Goal: Task Accomplishment & Management: Manage account settings

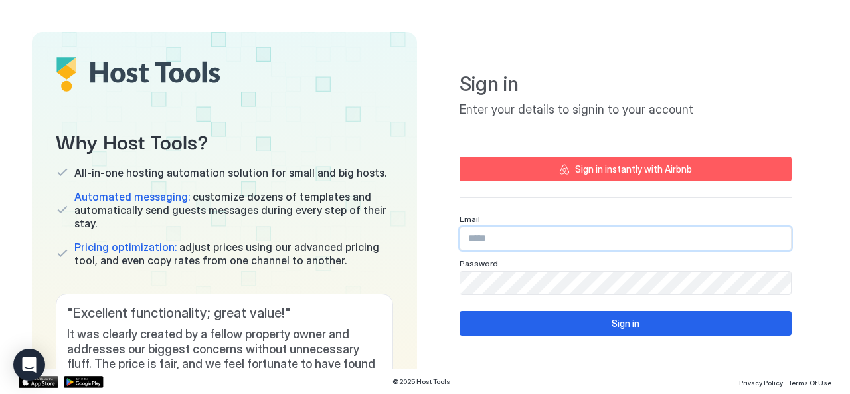
click at [512, 234] on input "Input Field" at bounding box center [625, 238] width 331 height 23
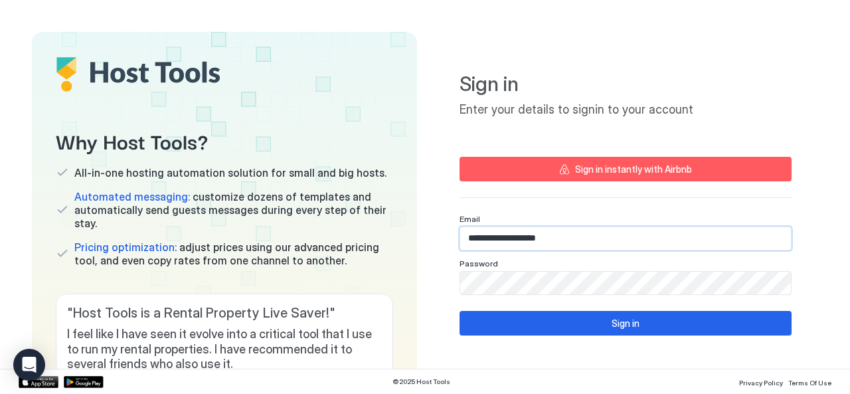
type input "**********"
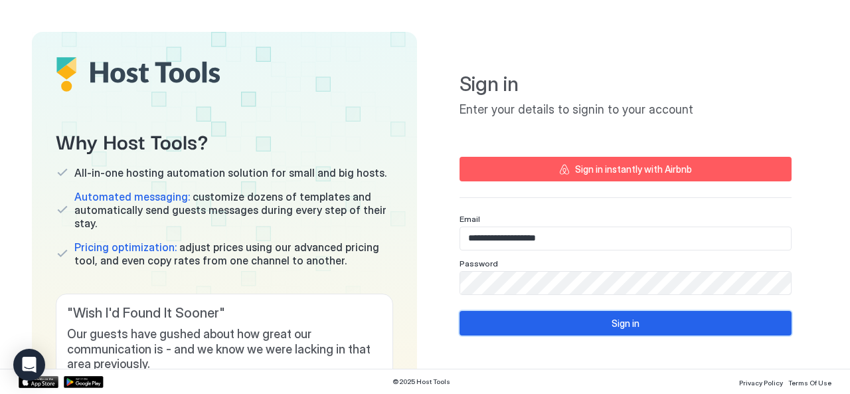
click at [595, 319] on button "Sign in" at bounding box center [626, 323] width 332 height 25
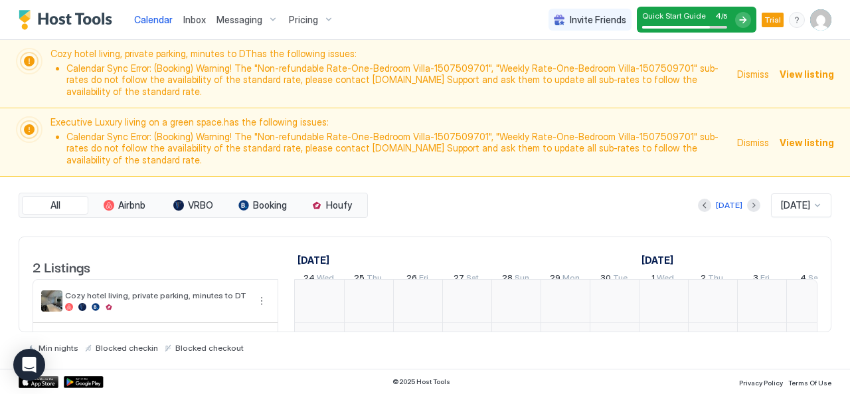
scroll to position [0, 738]
click at [754, 68] on span "Dismiss" at bounding box center [753, 74] width 32 height 14
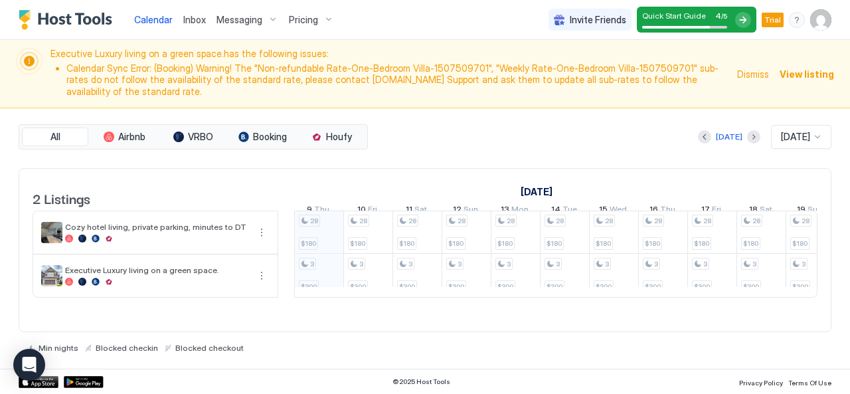
click at [790, 67] on span "View listing" at bounding box center [807, 74] width 54 height 14
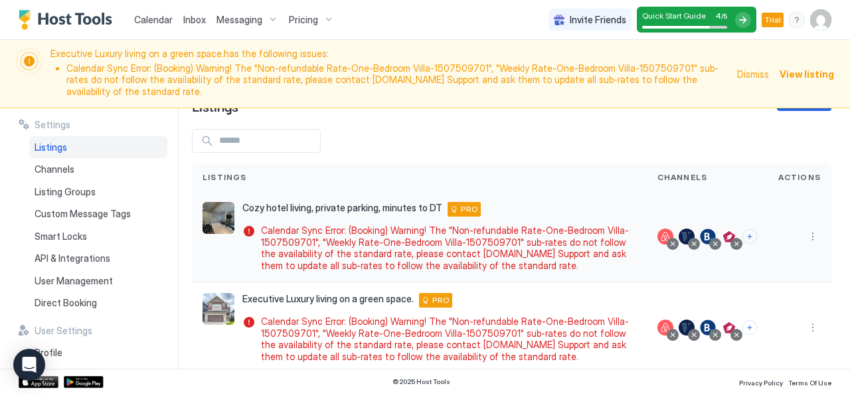
scroll to position [51, 0]
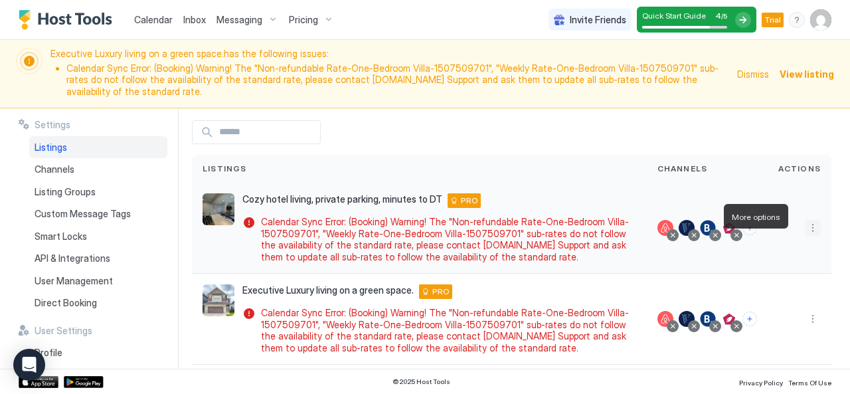
click at [805, 220] on button "More options" at bounding box center [813, 228] width 16 height 16
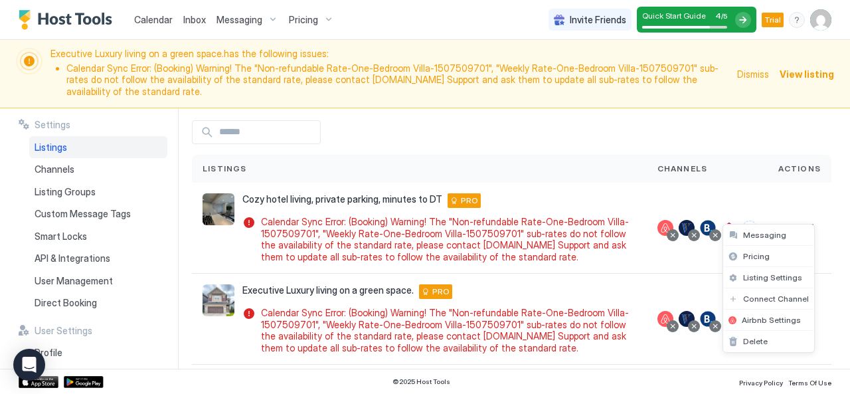
click at [542, 147] on div at bounding box center [425, 197] width 850 height 394
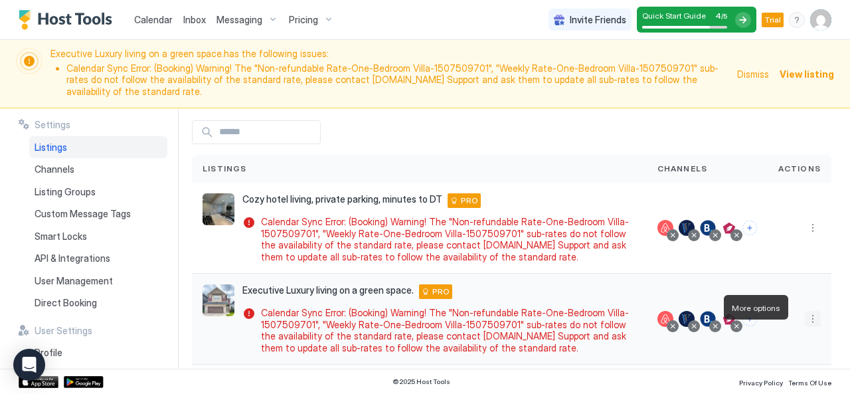
click at [805, 311] on button "More options" at bounding box center [813, 319] width 16 height 16
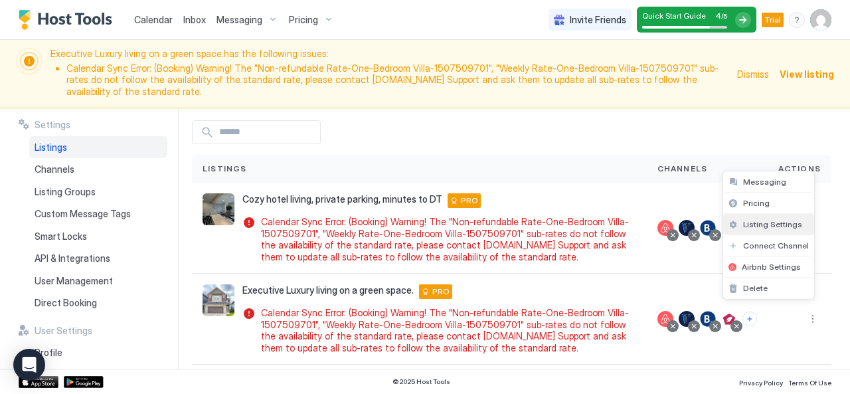
click at [766, 222] on span "Listing Settings" at bounding box center [772, 224] width 59 height 10
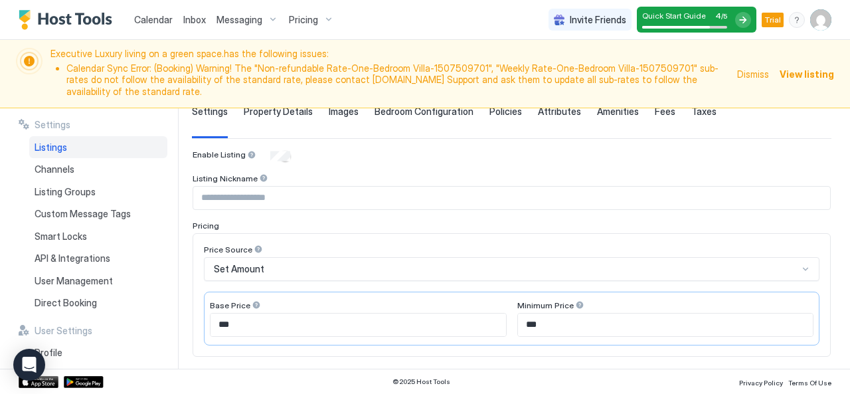
scroll to position [107, 0]
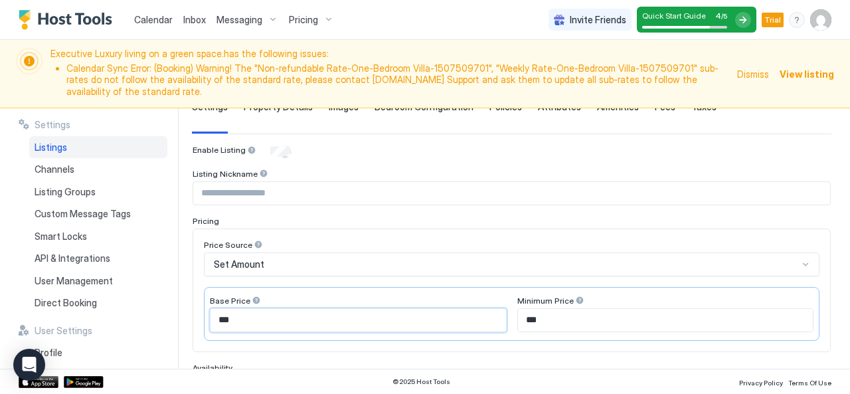
click at [263, 311] on input "***" at bounding box center [357, 320] width 295 height 23
type input "*"
type input "***"
click at [546, 309] on input "***" at bounding box center [665, 320] width 295 height 23
type input "*"
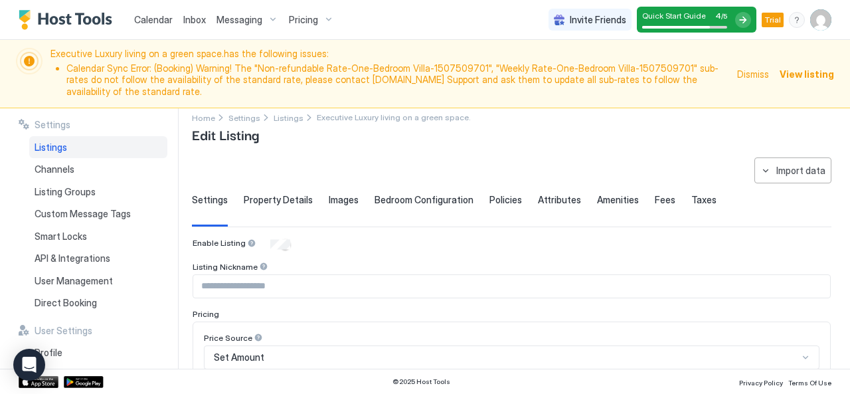
scroll to position [13, 0]
type input "***"
click at [767, 158] on button "Import data" at bounding box center [792, 171] width 77 height 26
click at [705, 147] on div at bounding box center [425, 197] width 850 height 394
click at [761, 159] on button "Import data" at bounding box center [792, 171] width 77 height 26
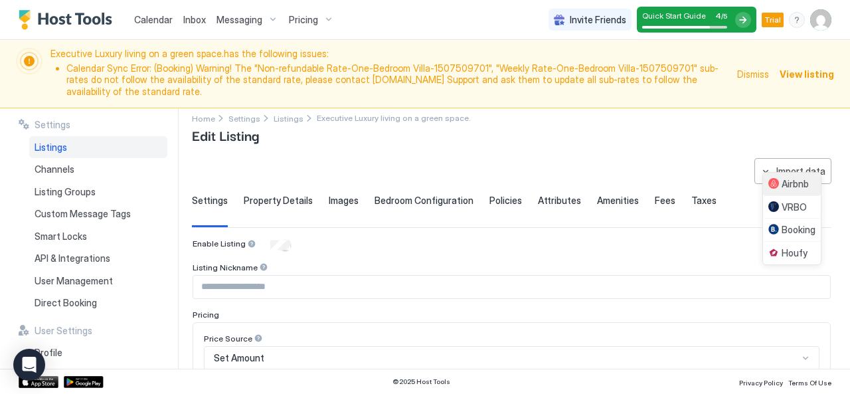
click at [776, 184] on div "Airbnb" at bounding box center [788, 184] width 41 height 12
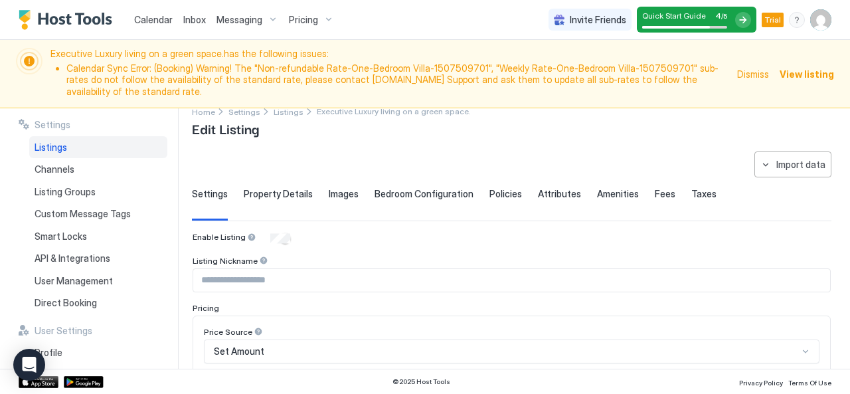
scroll to position [19, 0]
click at [266, 189] on span "Property Details" at bounding box center [278, 195] width 69 height 12
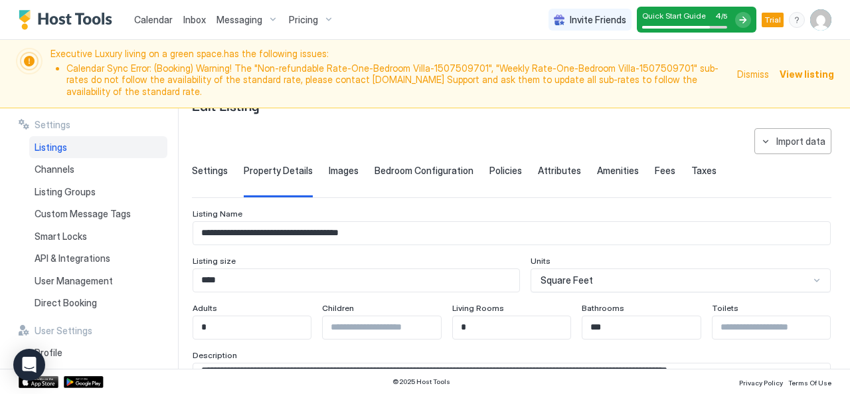
scroll to position [0, 0]
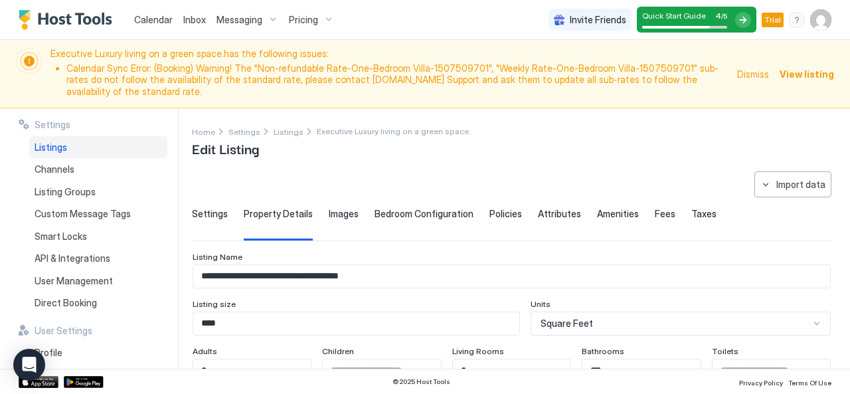
click at [339, 208] on span "Images" at bounding box center [344, 214] width 30 height 12
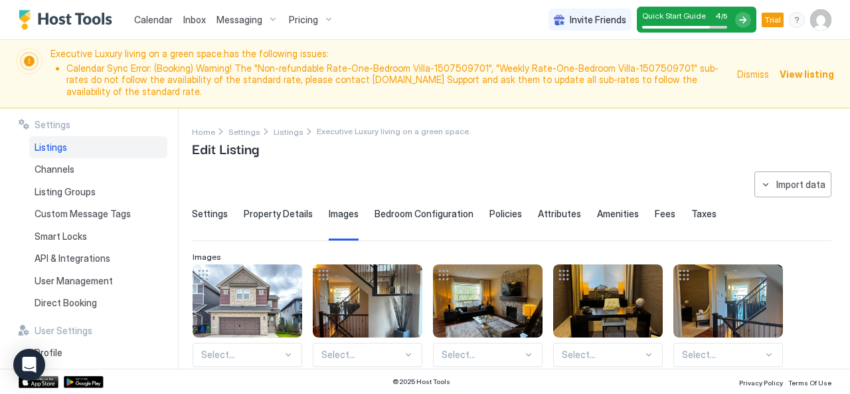
click at [391, 208] on span "Bedroom Configuration" at bounding box center [424, 214] width 99 height 12
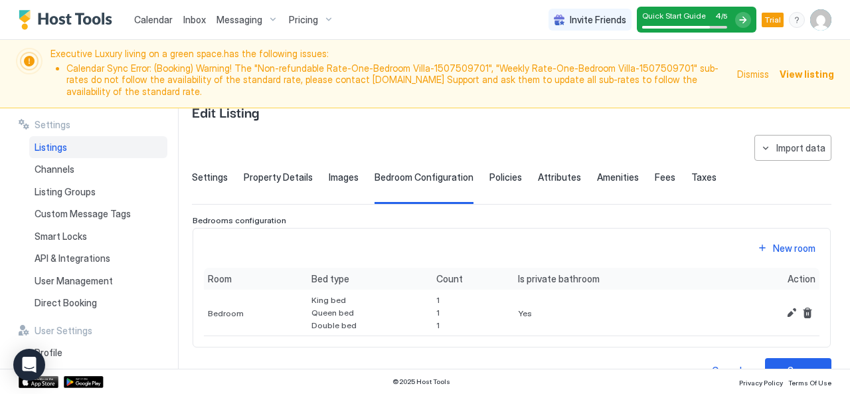
scroll to position [41, 0]
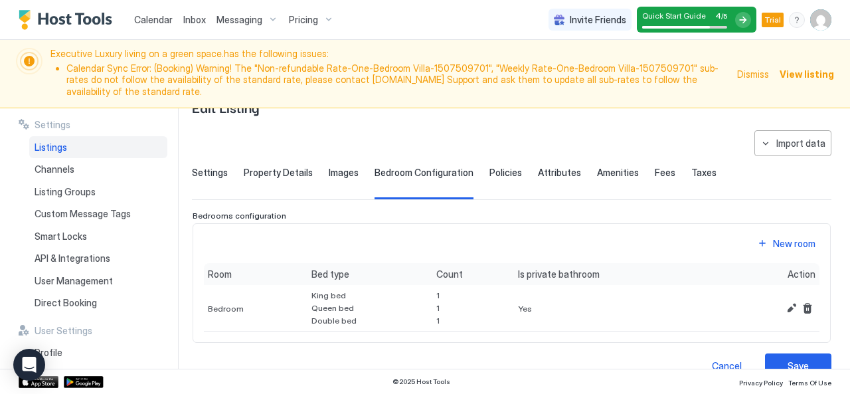
click at [655, 167] on span "Fees" at bounding box center [665, 173] width 21 height 12
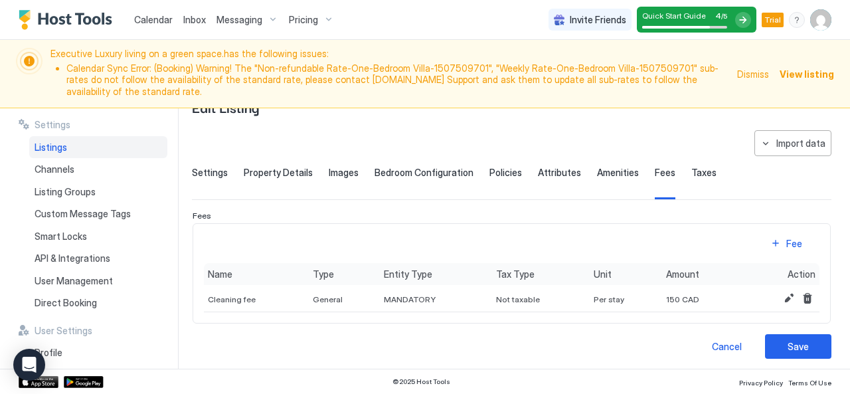
scroll to position [35, 0]
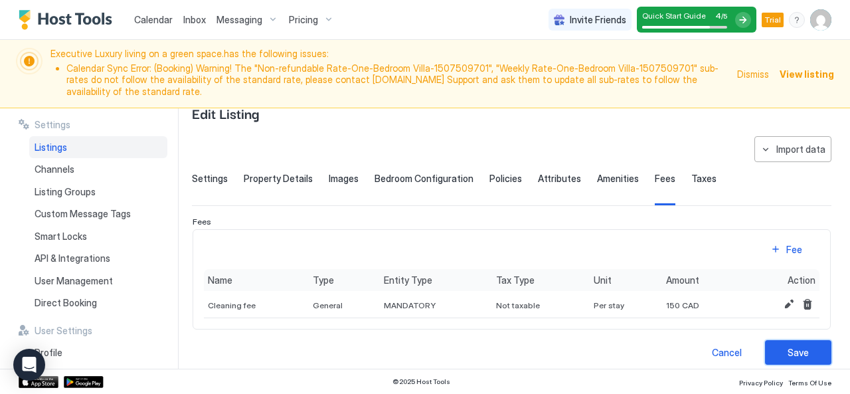
click at [788, 345] on div "Save" at bounding box center [798, 352] width 21 height 14
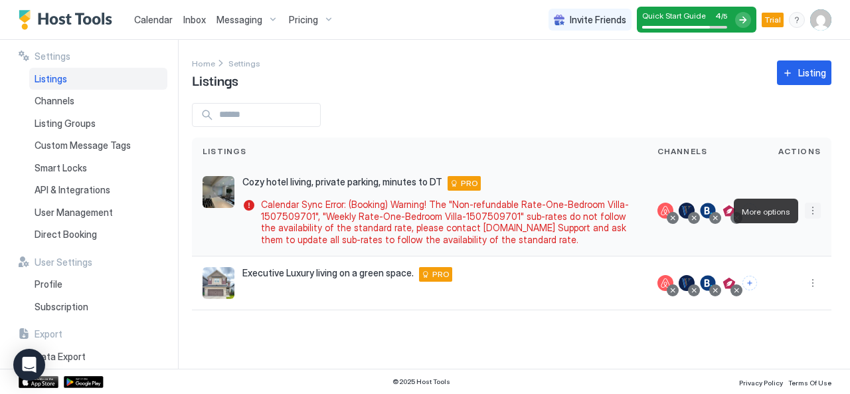
click at [810, 212] on button "More options" at bounding box center [813, 211] width 16 height 16
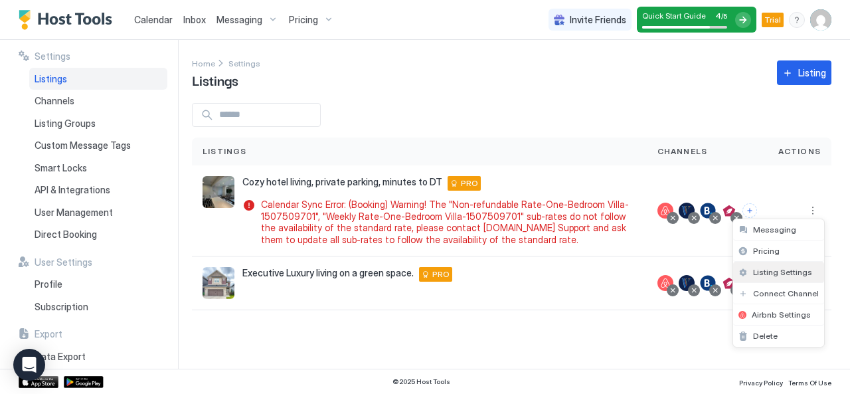
click at [784, 274] on span "Listing Settings" at bounding box center [782, 272] width 59 height 10
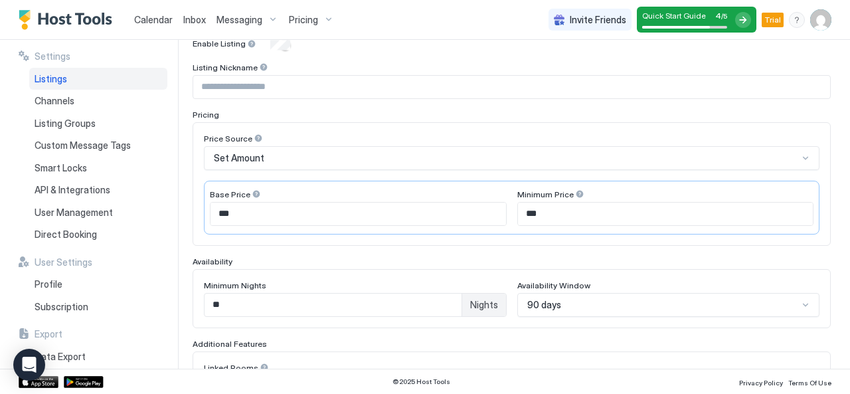
scroll to position [147, 0]
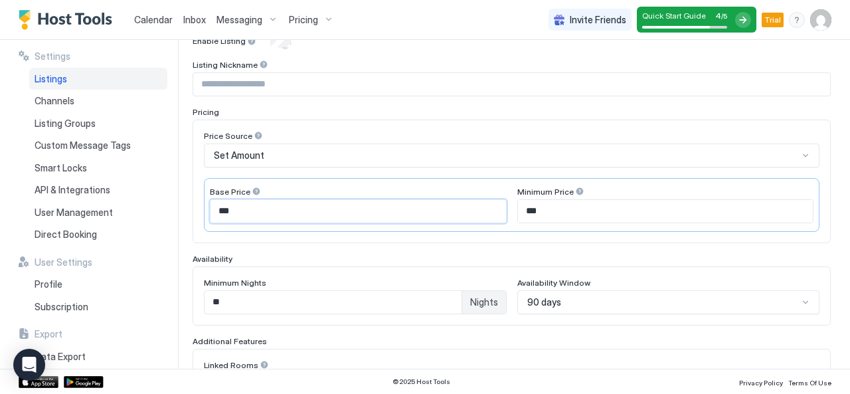
click at [266, 212] on input "***" at bounding box center [357, 211] width 295 height 23
type input "*"
type input "***"
click at [543, 212] on input "***" at bounding box center [665, 211] width 295 height 23
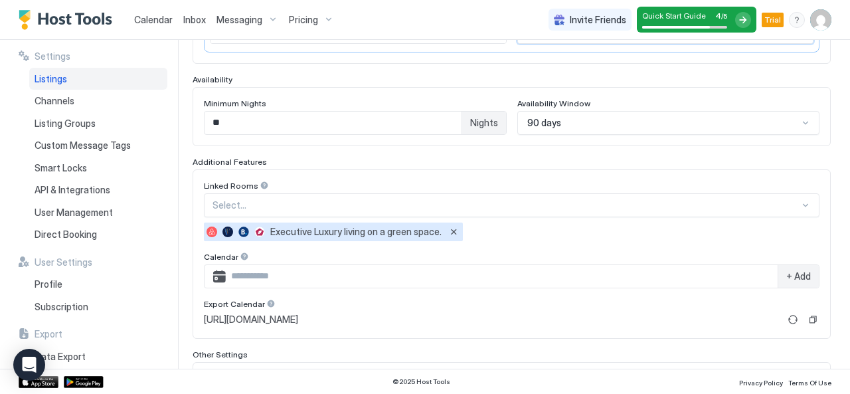
scroll to position [454, 0]
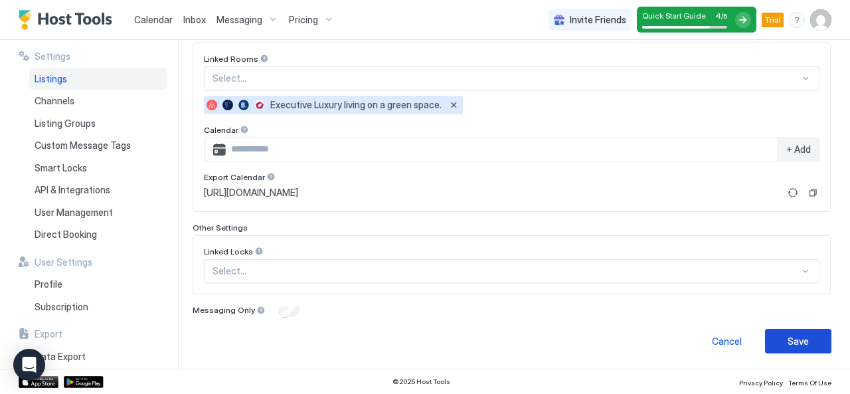
type input "***"
click at [788, 340] on div "Save" at bounding box center [798, 341] width 21 height 14
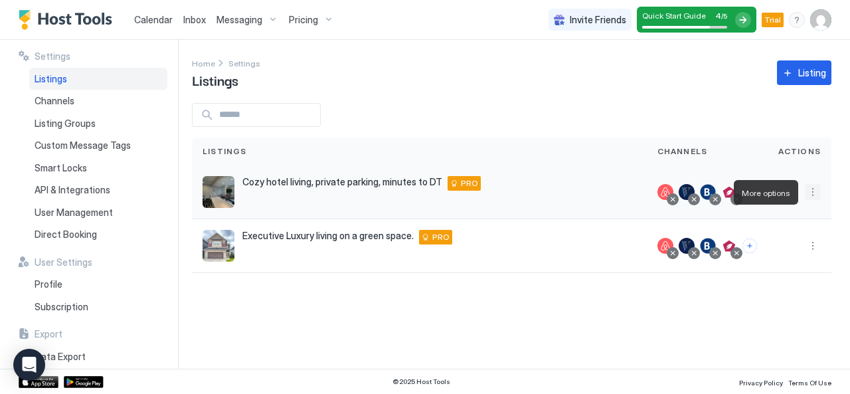
click at [811, 193] on button "More options" at bounding box center [813, 192] width 16 height 16
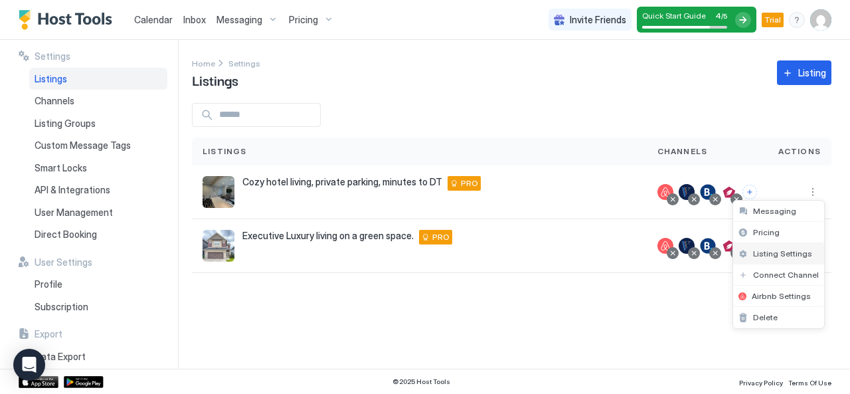
click at [776, 251] on span "Listing Settings" at bounding box center [782, 253] width 59 height 10
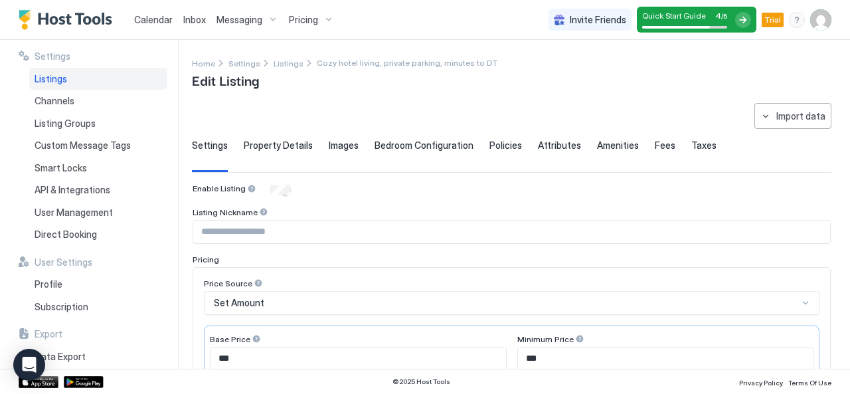
type input "***"
click at [788, 118] on div "Import data" at bounding box center [800, 116] width 49 height 14
click at [788, 143] on div "Airbnb" at bounding box center [788, 141] width 41 height 12
type textarea "**********"
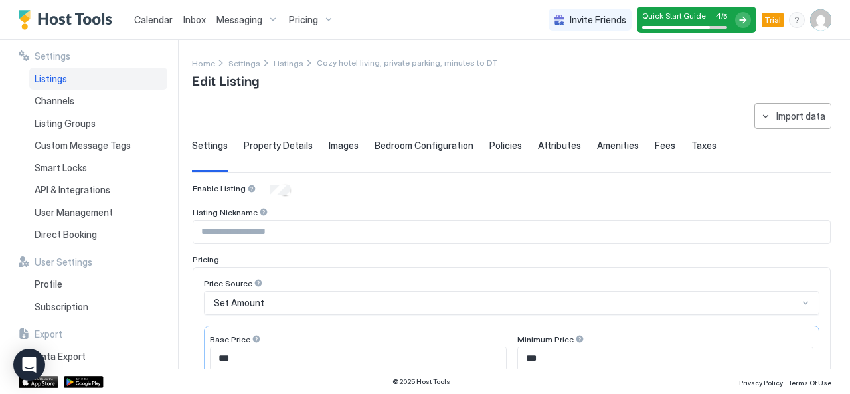
type textarea "**********"
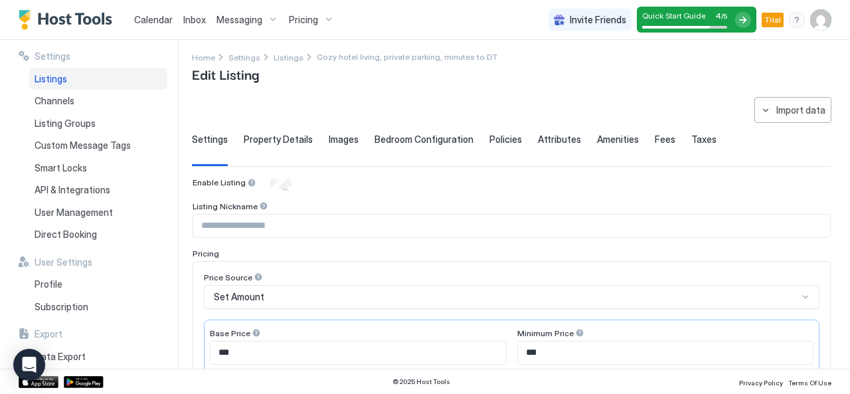
scroll to position [5, 0]
click at [67, 98] on span "Channels" at bounding box center [55, 101] width 40 height 12
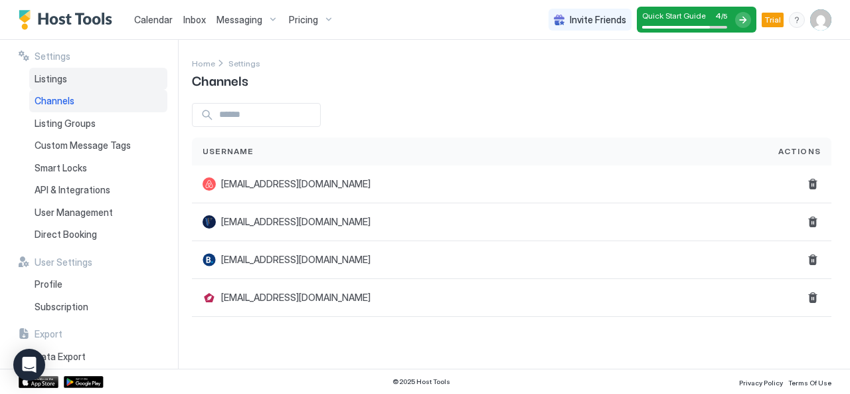
click at [56, 80] on span "Listings" at bounding box center [51, 79] width 33 height 12
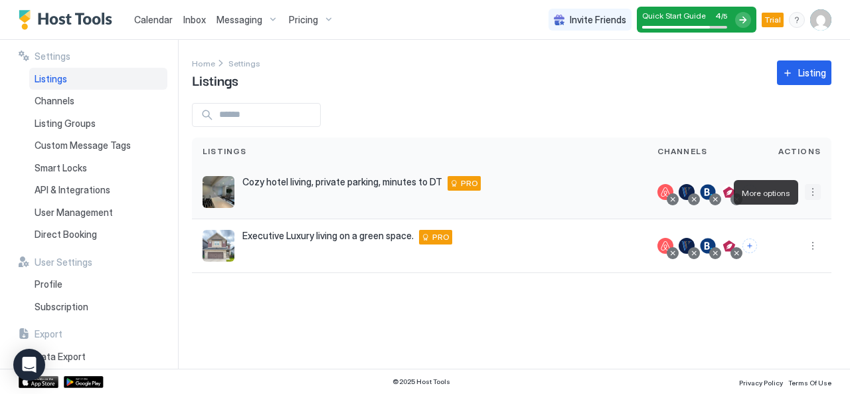
click at [812, 191] on button "More options" at bounding box center [813, 192] width 16 height 16
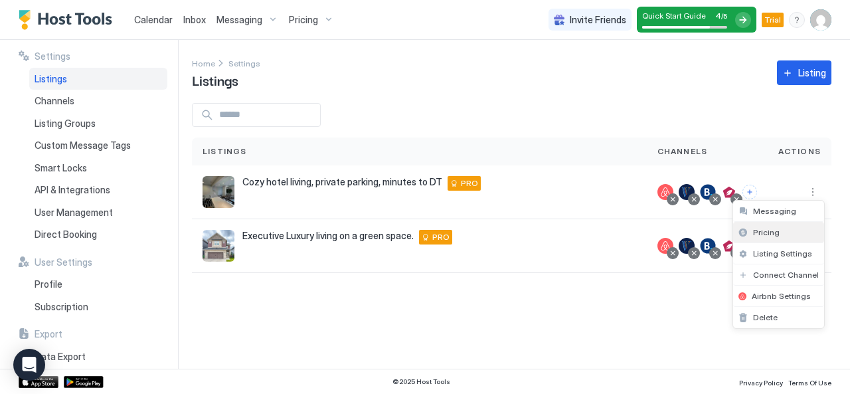
click at [770, 234] on span "Pricing" at bounding box center [766, 232] width 27 height 10
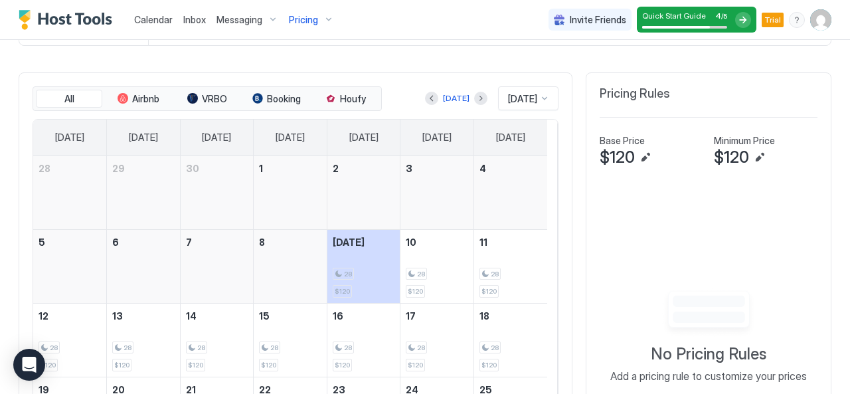
scroll to position [471, 0]
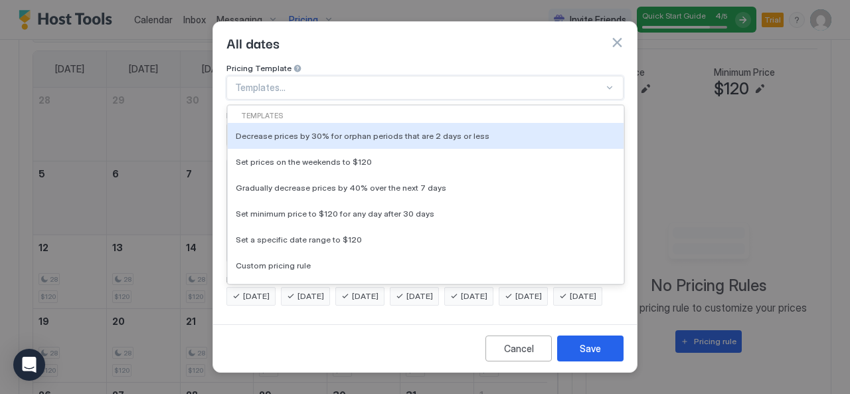
click at [288, 82] on div at bounding box center [419, 88] width 369 height 12
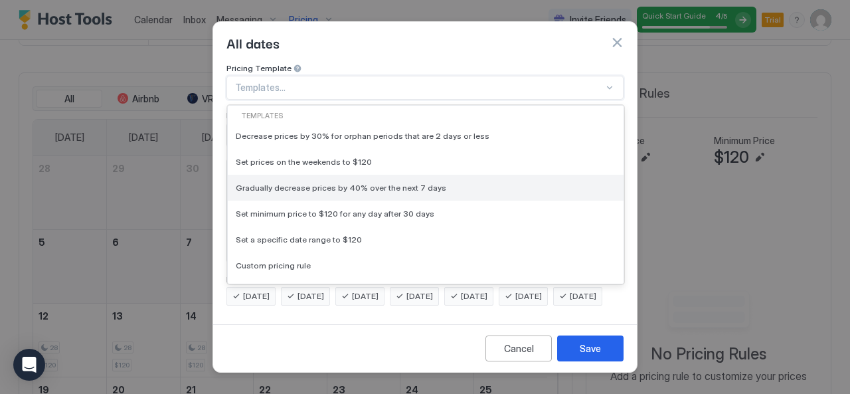
scroll to position [539, 0]
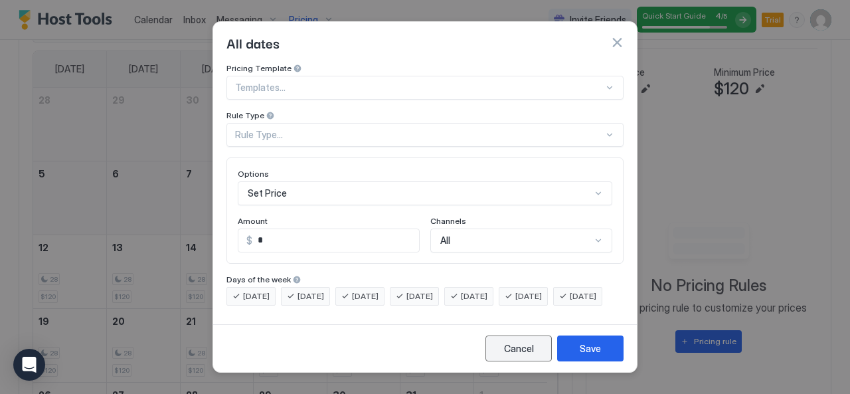
click at [513, 355] on div "Cancel" at bounding box center [519, 348] width 30 height 14
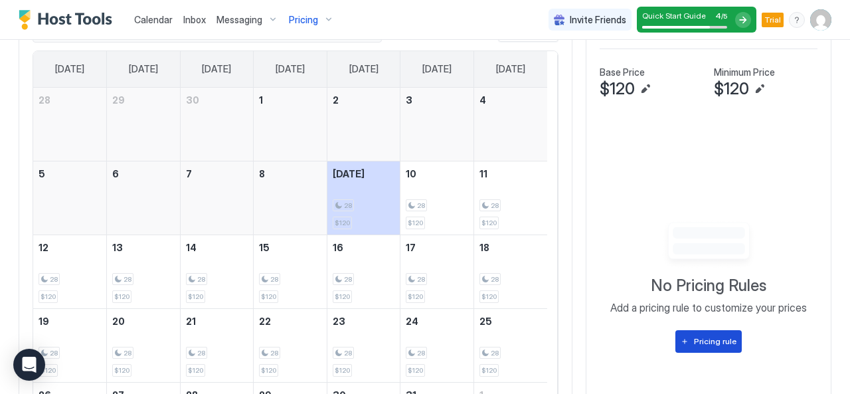
click at [694, 347] on div "Pricing rule" at bounding box center [715, 341] width 42 height 12
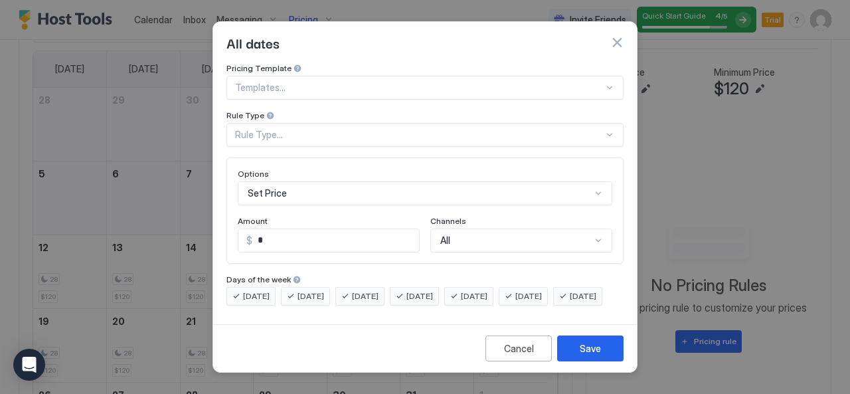
scroll to position [69, 0]
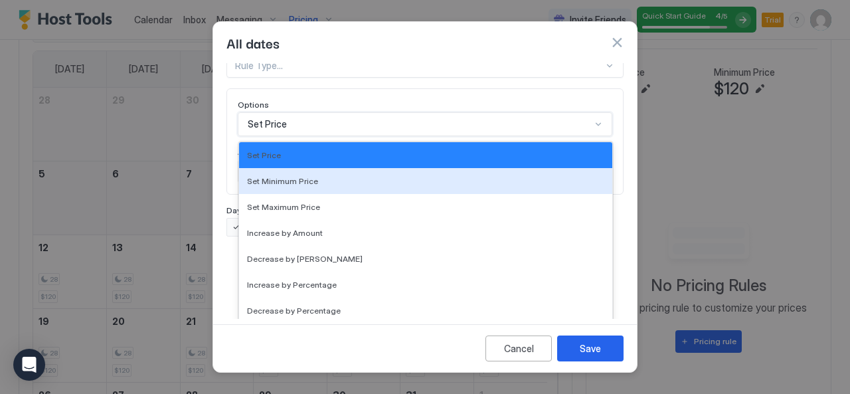
click at [327, 136] on div "17 results available. Use Up and Down to choose options, press Enter to select …" at bounding box center [425, 124] width 375 height 24
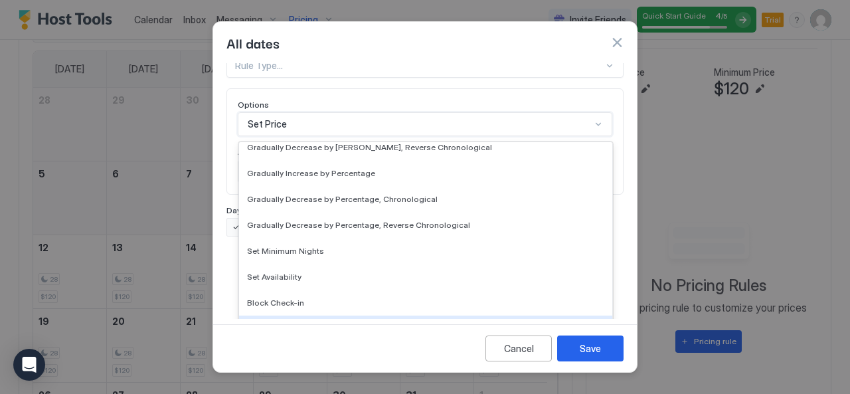
scroll to position [1, 0]
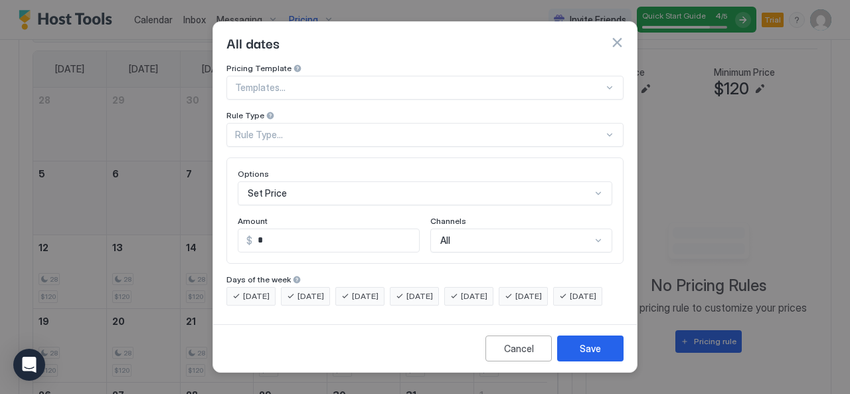
click at [340, 357] on div "Cancel Save" at bounding box center [425, 348] width 424 height 48
click at [487, 290] on span "[DATE]" at bounding box center [474, 296] width 27 height 12
click at [538, 290] on span "[DATE]" at bounding box center [528, 296] width 27 height 12
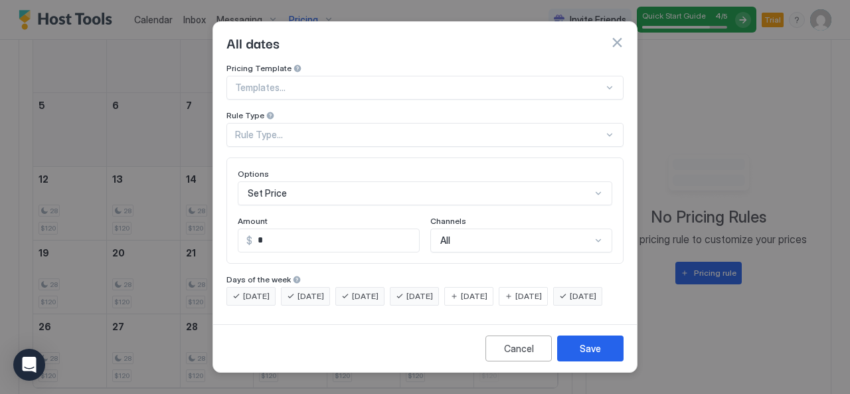
scroll to position [471, 0]
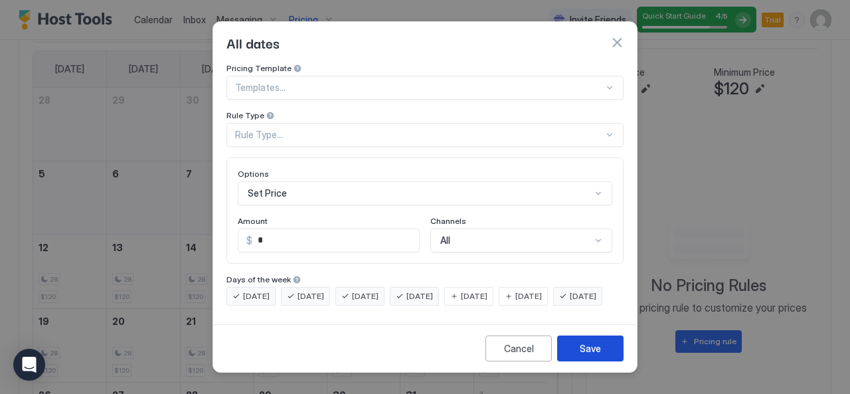
click at [595, 355] on div "Save" at bounding box center [590, 348] width 21 height 14
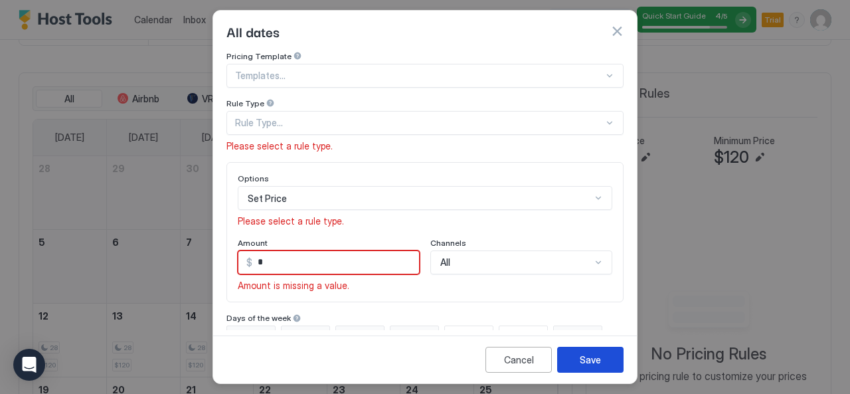
scroll to position [539, 0]
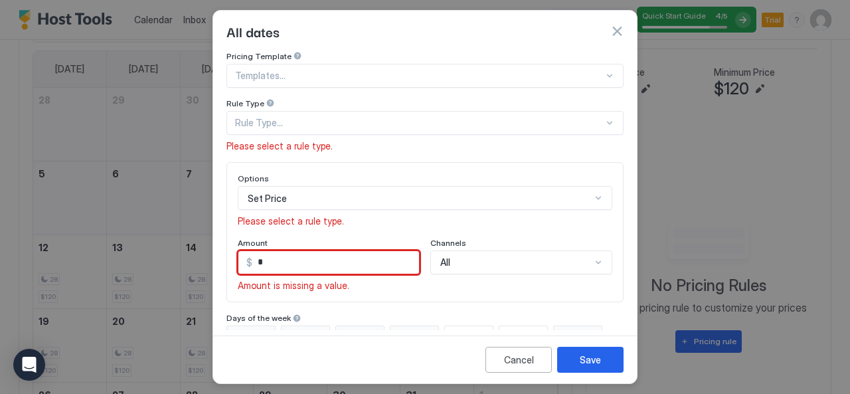
click at [311, 262] on input "*" at bounding box center [335, 262] width 167 height 23
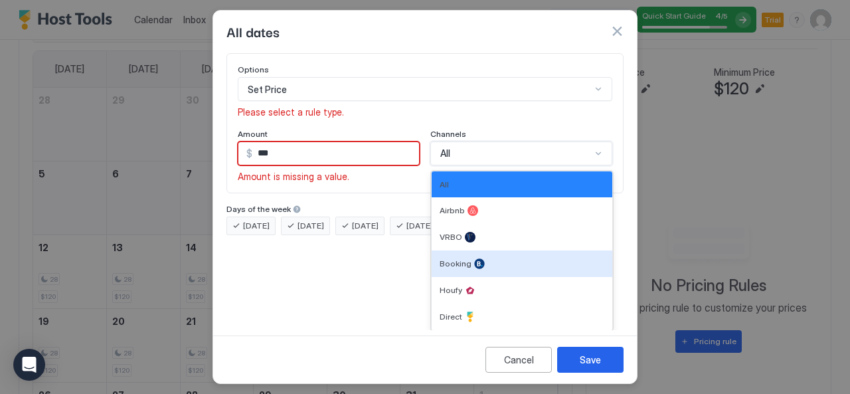
click at [478, 165] on div "6 results available. Use Up and Down to choose options, press Enter to select t…" at bounding box center [521, 153] width 182 height 24
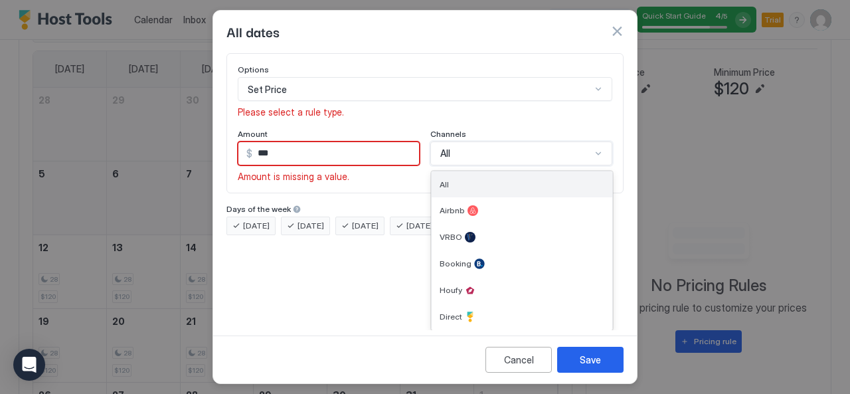
click at [466, 175] on div "All" at bounding box center [522, 184] width 181 height 26
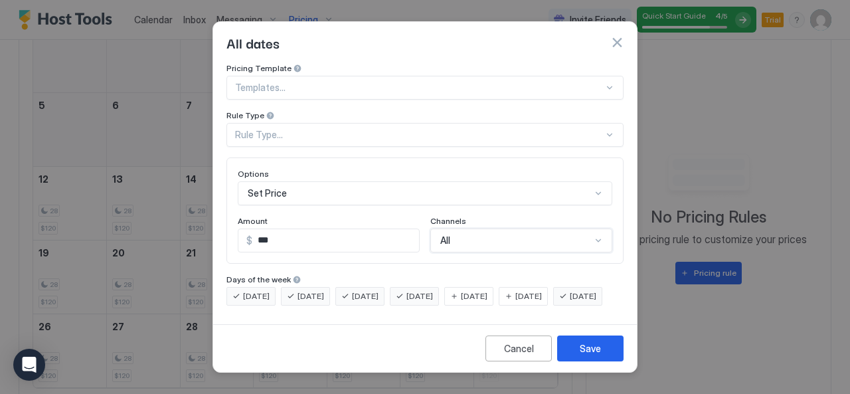
scroll to position [471, 0]
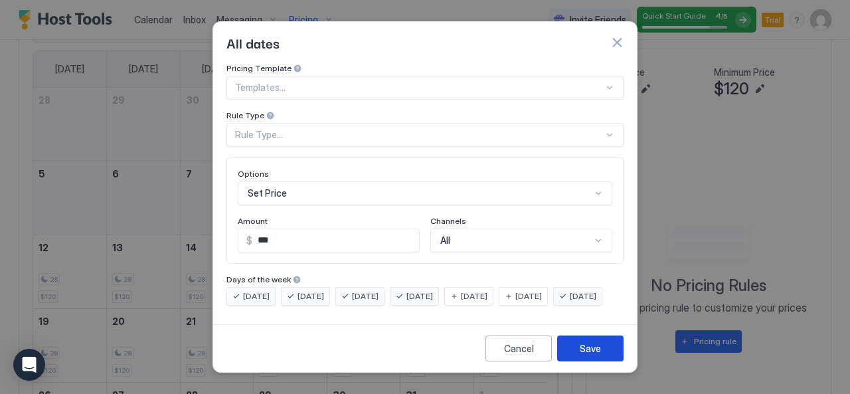
click at [576, 359] on button "Save" at bounding box center [590, 348] width 66 height 26
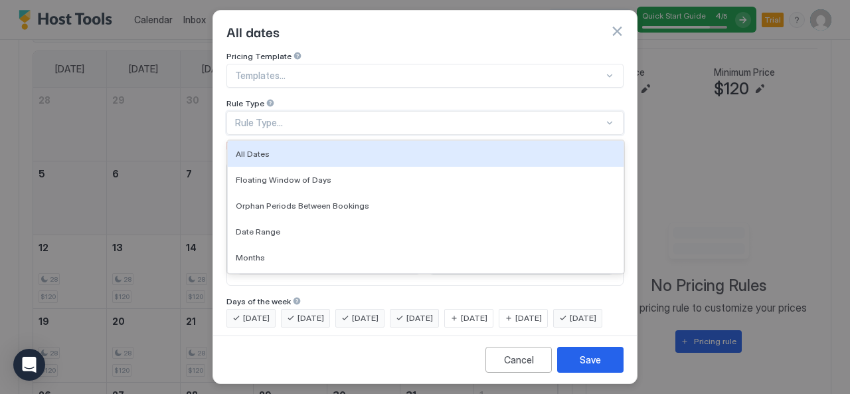
scroll to position [35, 0]
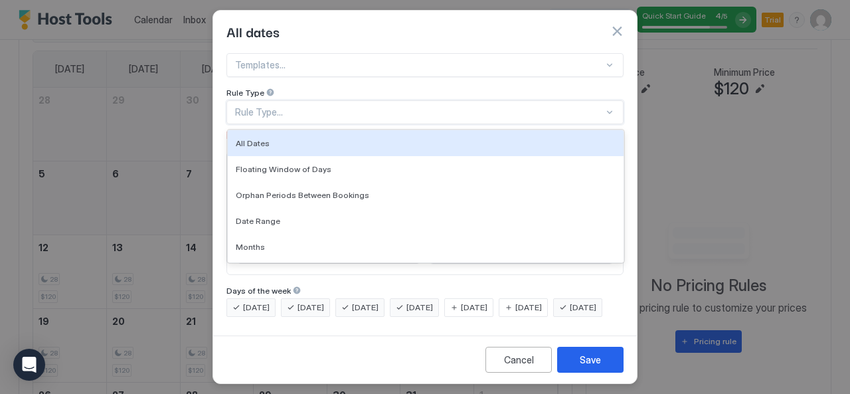
click at [280, 120] on div "7 results available. Use Up and Down to choose options, press Enter to select t…" at bounding box center [424, 112] width 397 height 24
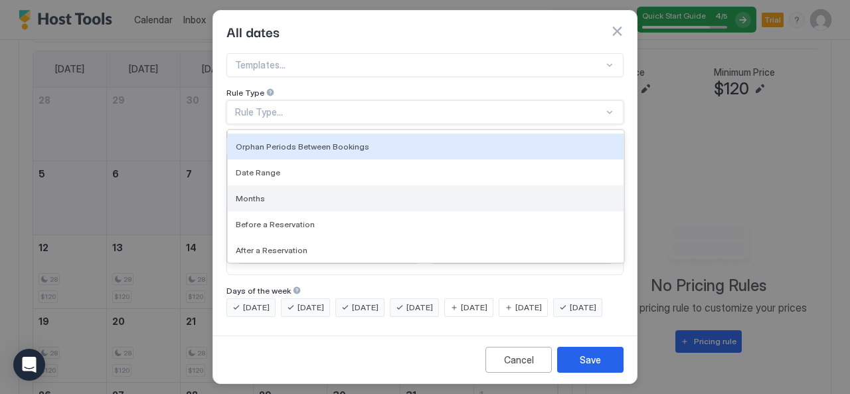
scroll to position [0, 0]
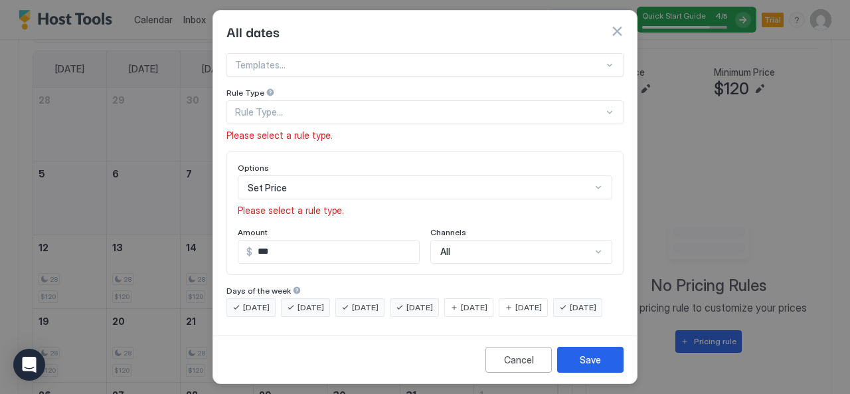
click at [327, 56] on div "Pricing Template Templates... Rule Type Rule Type... Please select a rule type." at bounding box center [424, 91] width 397 height 101
click at [298, 175] on div "Set Price" at bounding box center [425, 187] width 375 height 24
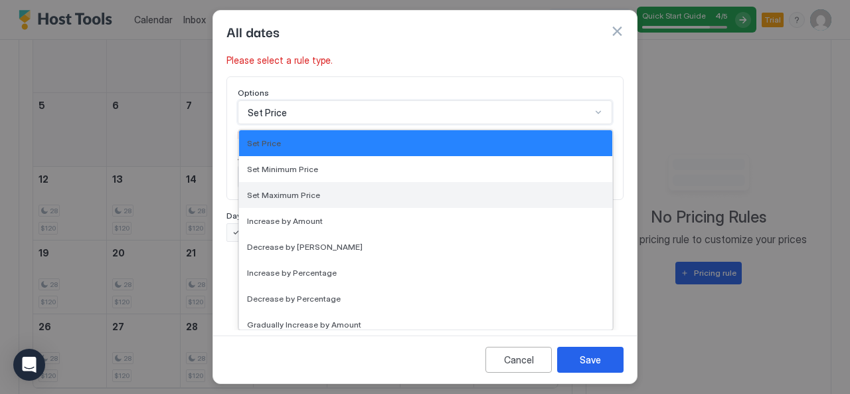
scroll to position [471, 0]
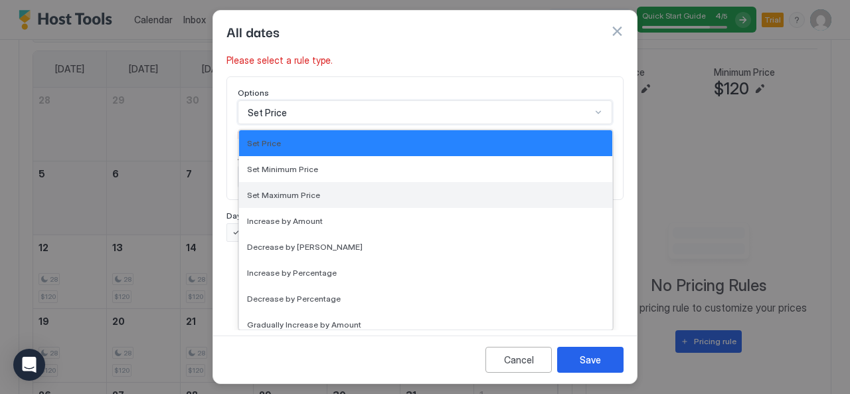
click at [313, 190] on span "Set Maximum Price" at bounding box center [283, 195] width 73 height 10
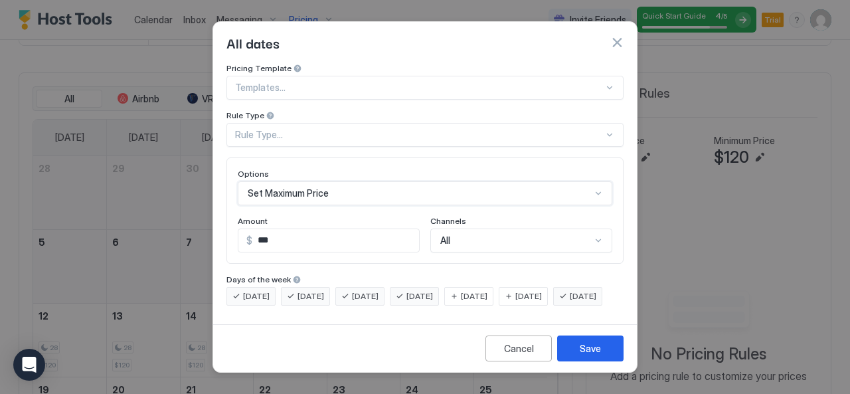
scroll to position [539, 0]
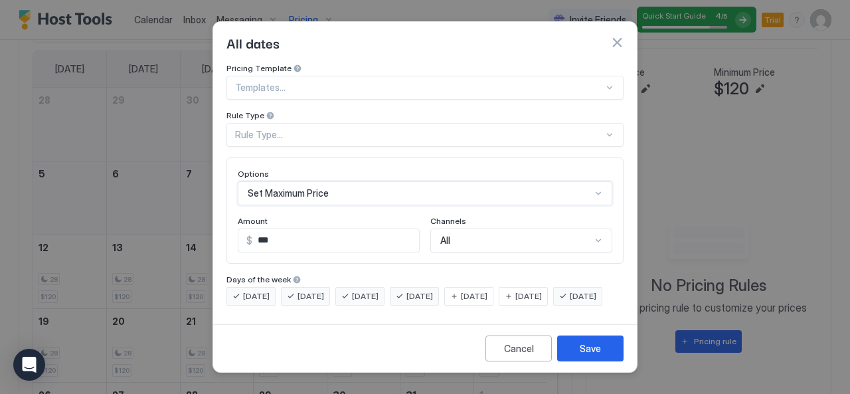
click at [315, 229] on input "***" at bounding box center [335, 240] width 167 height 23
type input "***"
click at [588, 355] on div "Save" at bounding box center [590, 348] width 21 height 14
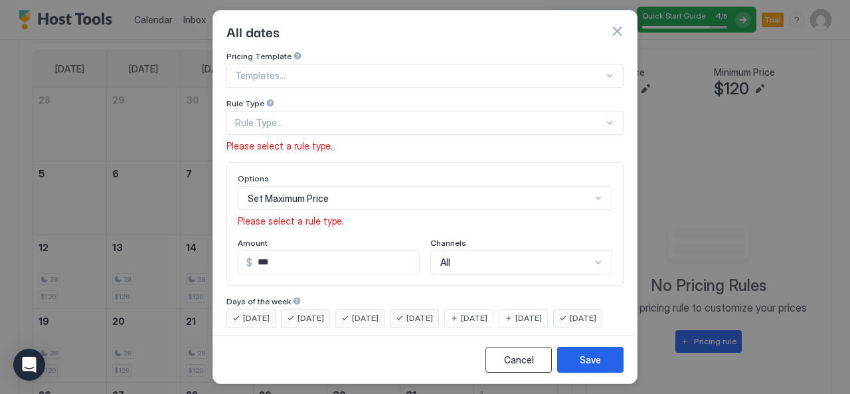
click at [515, 362] on div "Cancel" at bounding box center [519, 360] width 30 height 14
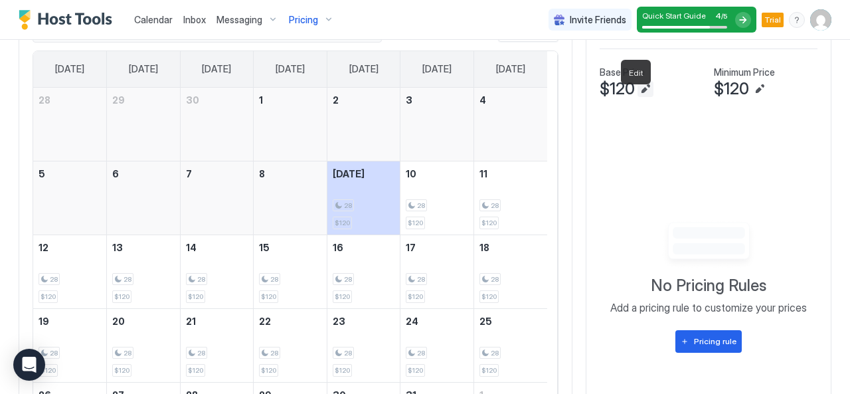
click at [639, 97] on button "Edit" at bounding box center [645, 89] width 16 height 16
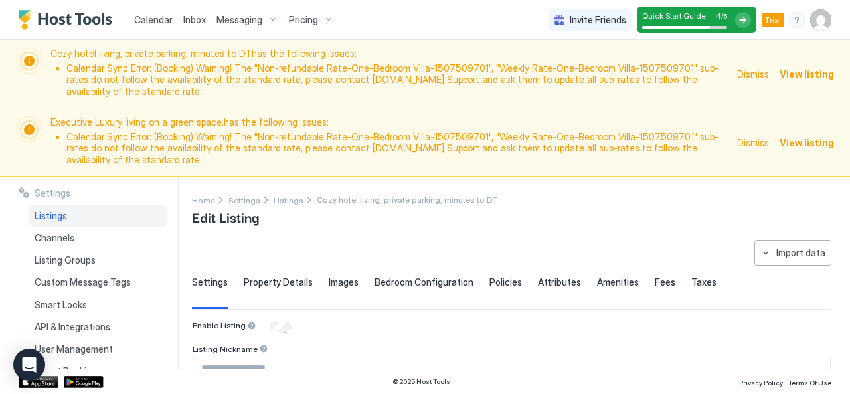
type input "***"
type textarea "**********"
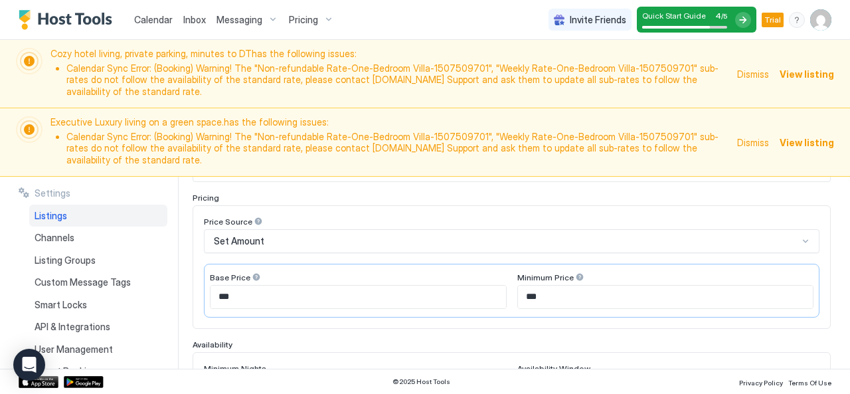
scroll to position [354, 0]
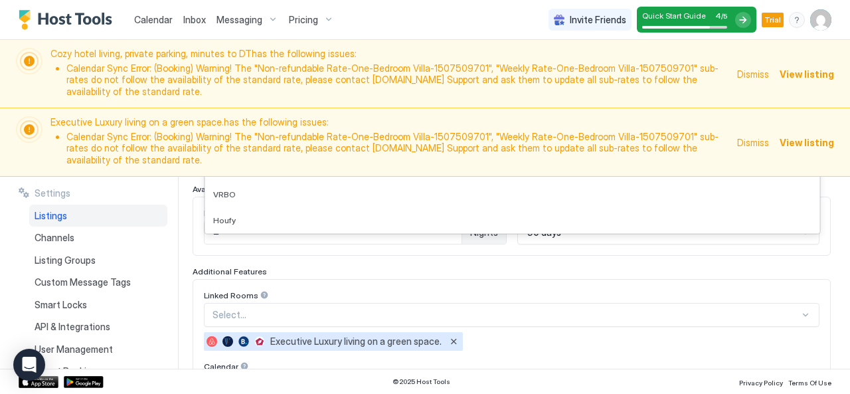
click at [479, 222] on div "Enable Listing Listing Nickname Pricing Price Source 5 results available. Use U…" at bounding box center [512, 260] width 638 height 588
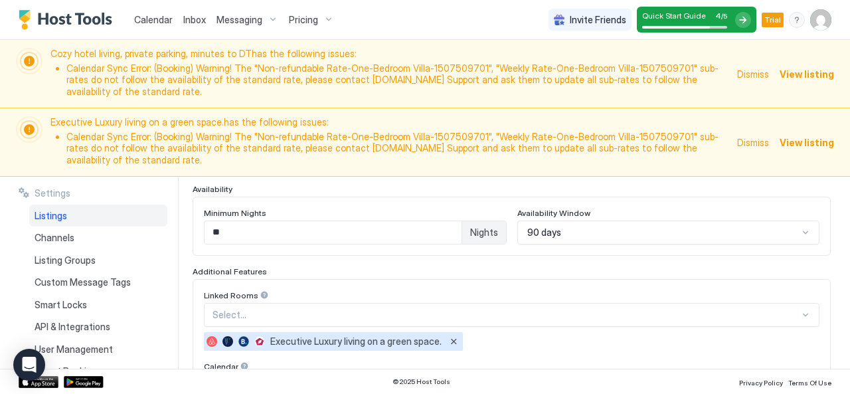
click at [824, 240] on div "**********" at bounding box center [521, 273] width 658 height 192
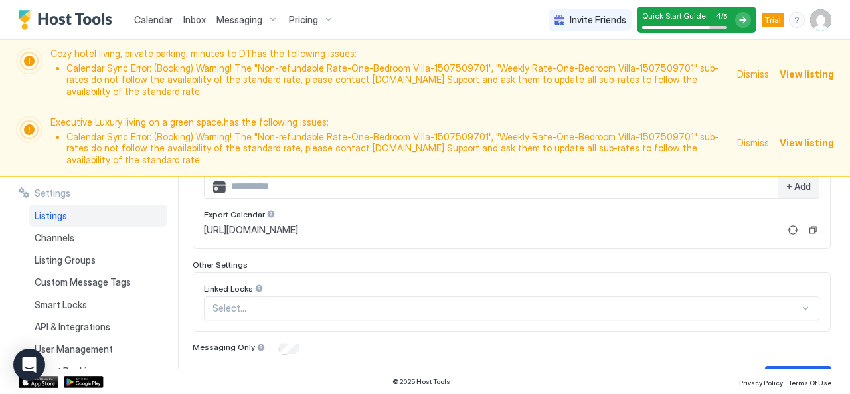
scroll to position [556, 0]
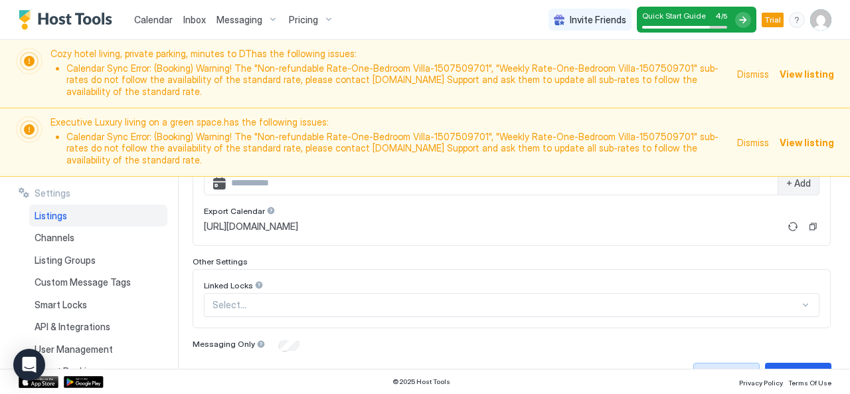
click at [712, 368] on div "Cancel" at bounding box center [727, 375] width 30 height 14
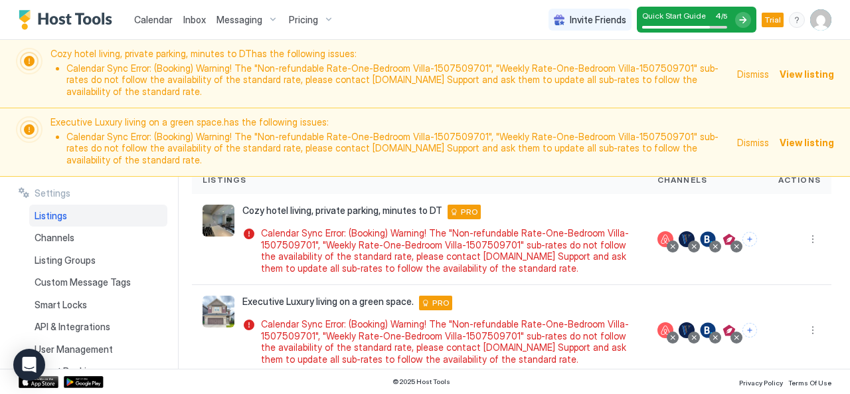
click at [797, 135] on span "View listing" at bounding box center [807, 142] width 54 height 14
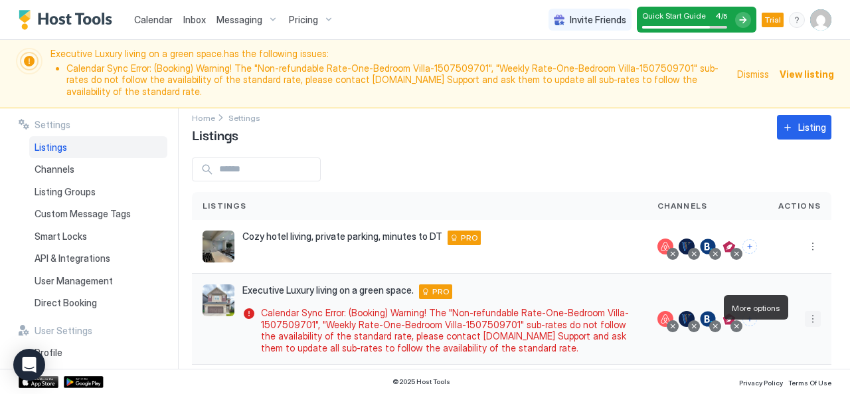
click at [805, 311] on button "More options" at bounding box center [813, 319] width 16 height 16
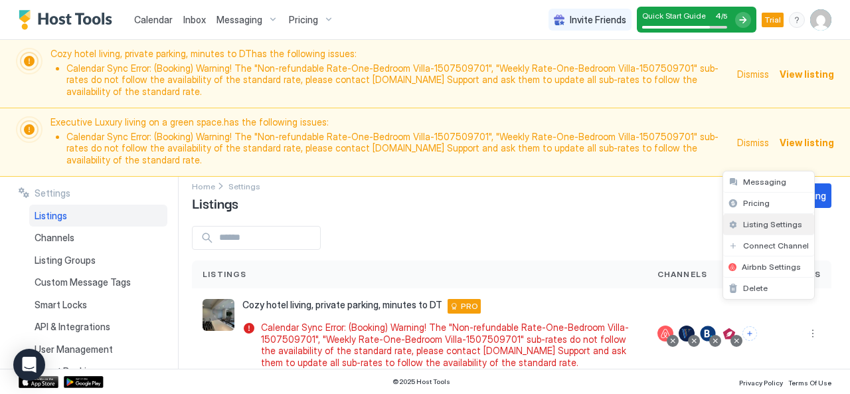
click at [774, 224] on span "Listing Settings" at bounding box center [772, 224] width 59 height 10
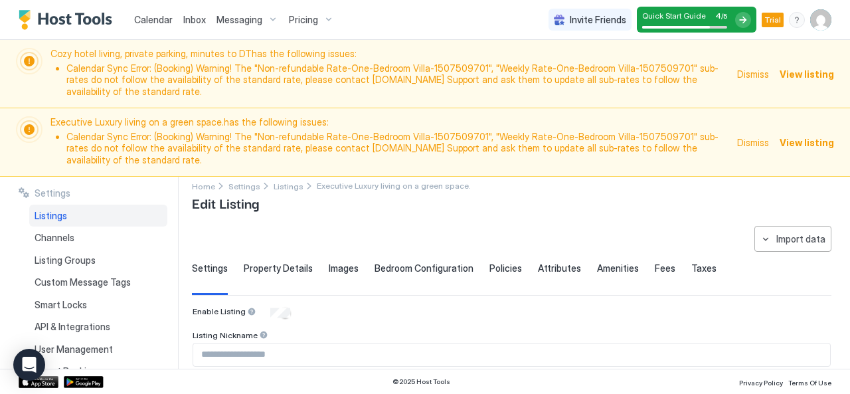
type input "***"
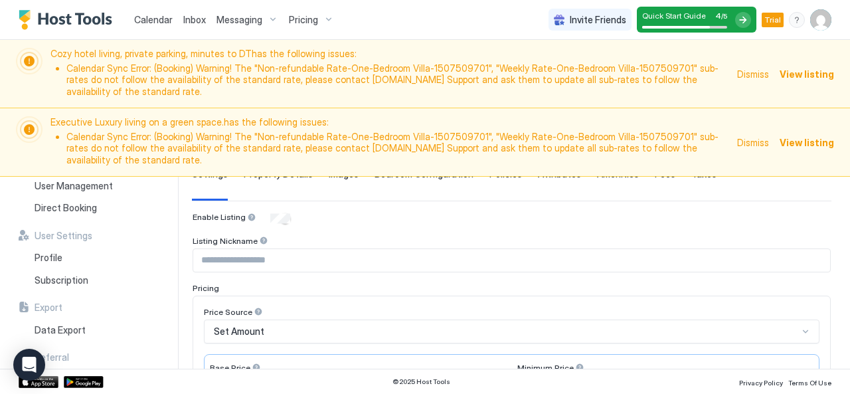
scroll to position [173, 0]
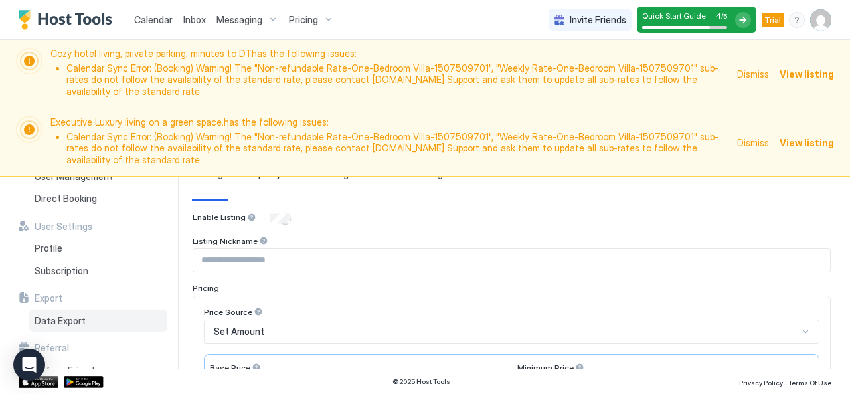
click at [64, 315] on span "Data Export" at bounding box center [60, 321] width 51 height 12
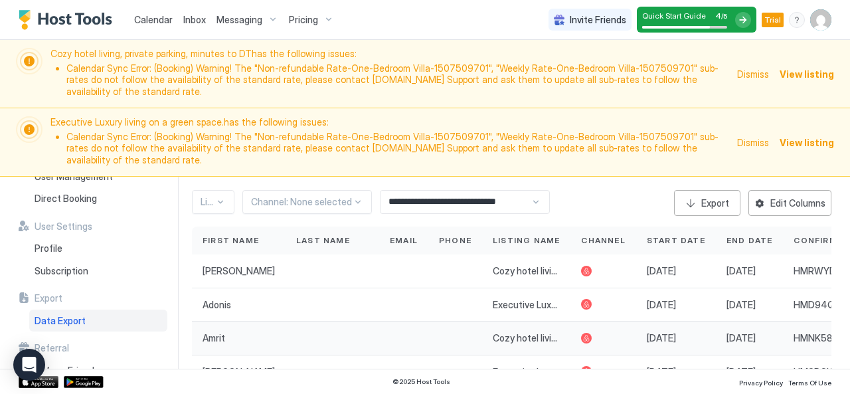
scroll to position [50, 0]
click at [696, 190] on button "Export" at bounding box center [707, 203] width 66 height 26
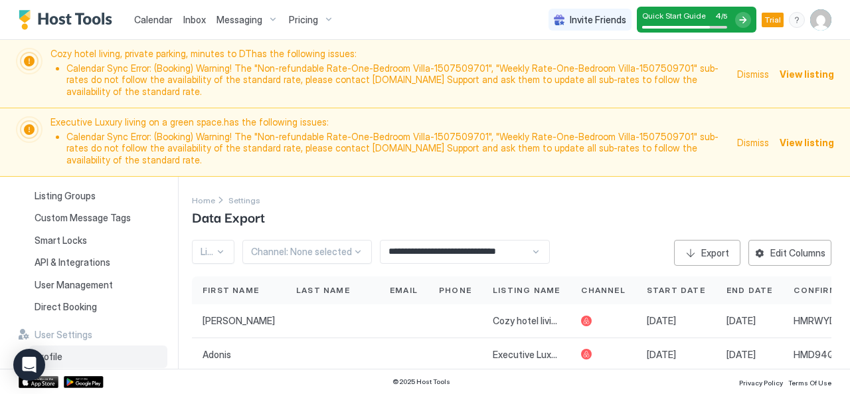
scroll to position [63, 0]
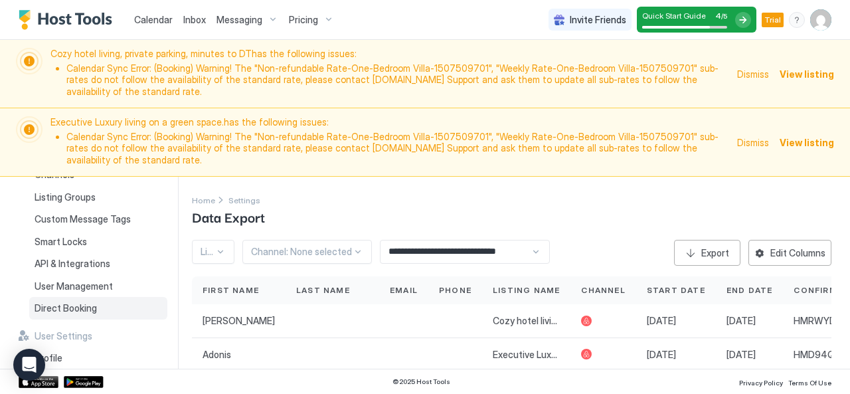
click at [76, 302] on span "Direct Booking" at bounding box center [66, 308] width 62 height 12
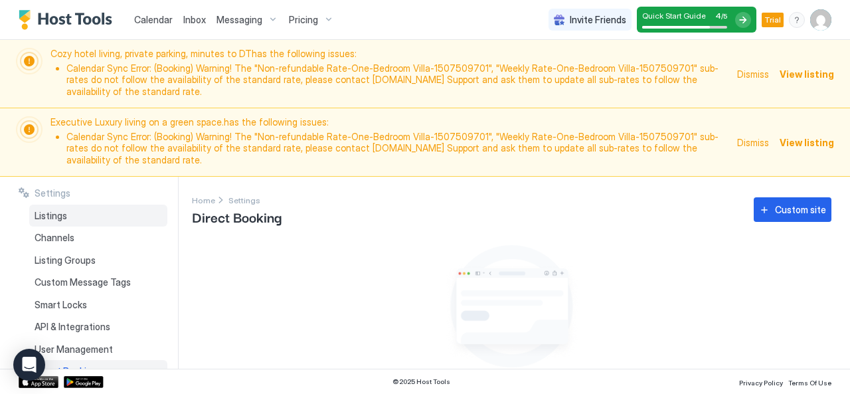
click at [50, 205] on div "Listings" at bounding box center [98, 216] width 138 height 23
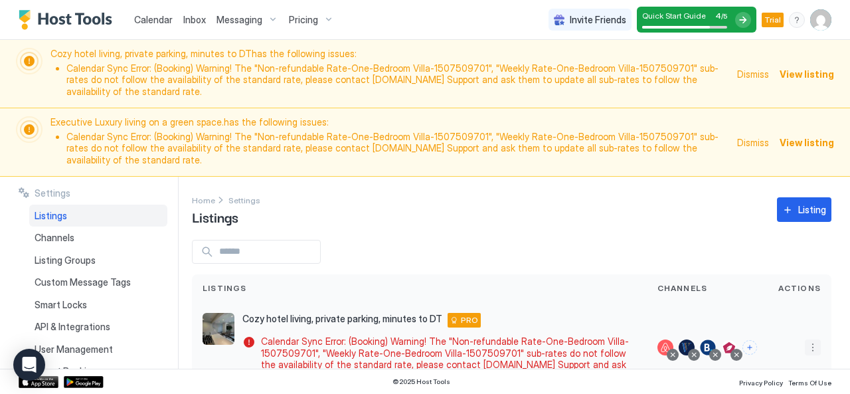
click at [805, 339] on button "More options" at bounding box center [813, 347] width 16 height 16
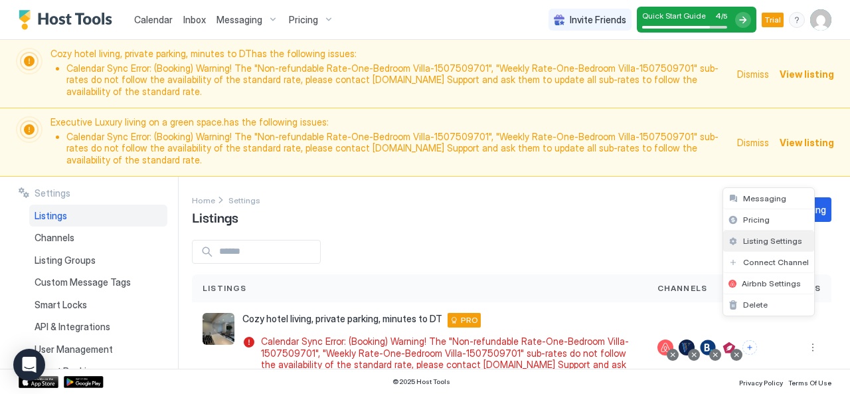
click at [772, 242] on span "Listing Settings" at bounding box center [772, 241] width 59 height 10
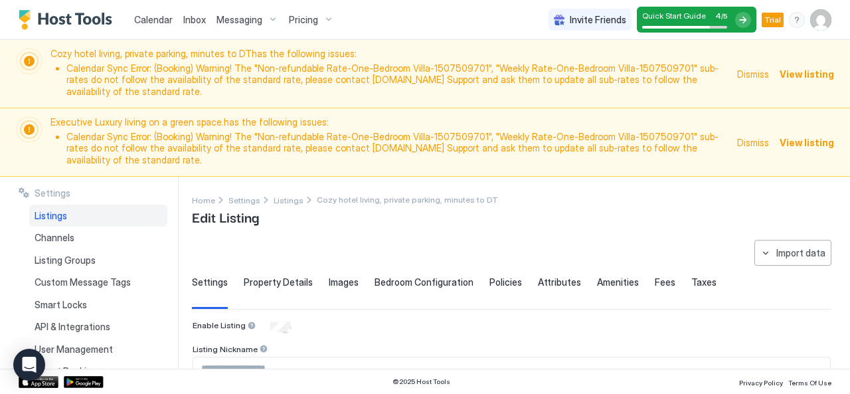
click at [262, 276] on span "Property Details" at bounding box center [278, 282] width 69 height 12
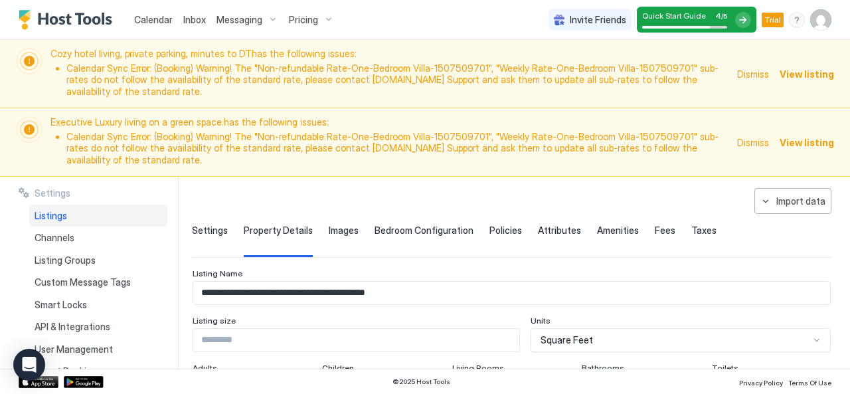
scroll to position [45, 0]
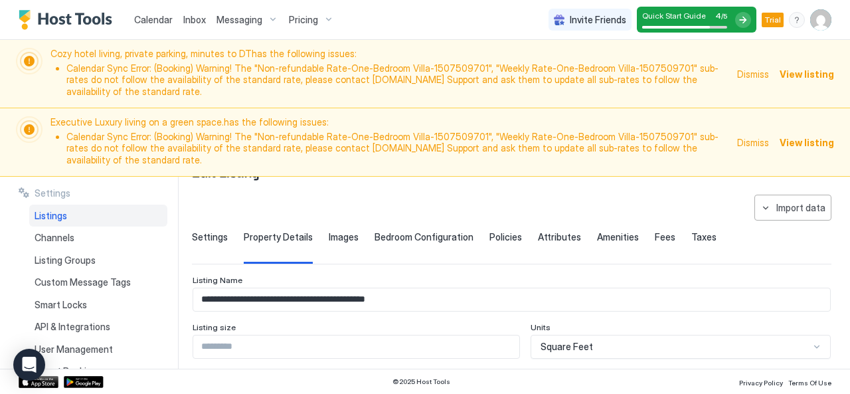
click at [204, 231] on span "Settings" at bounding box center [210, 237] width 36 height 12
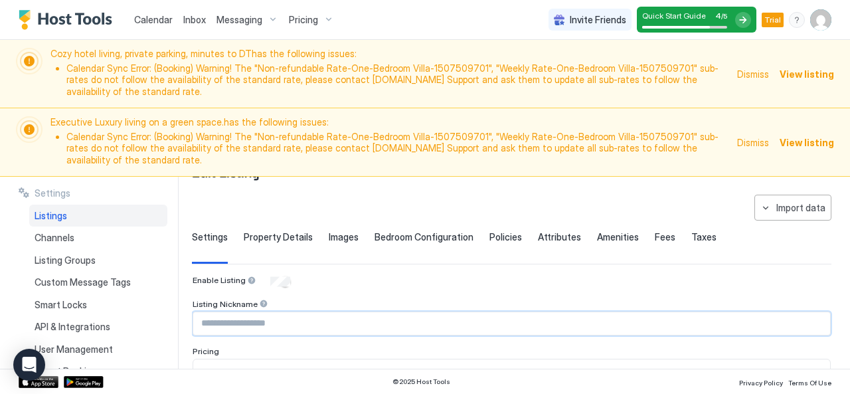
click at [238, 312] on input "Input Field" at bounding box center [511, 323] width 637 height 23
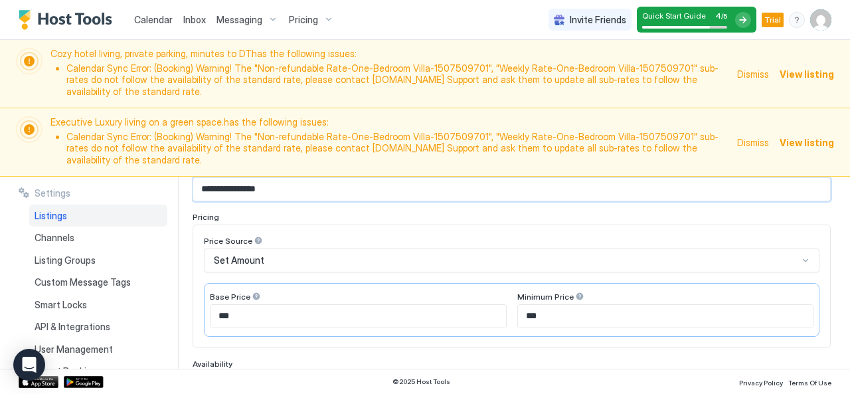
scroll to position [181, 0]
type input "**********"
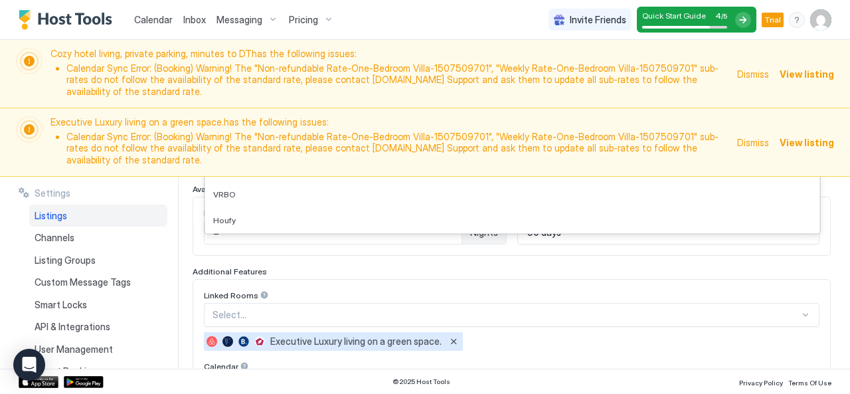
click at [301, 239] on div "**********" at bounding box center [512, 260] width 638 height 588
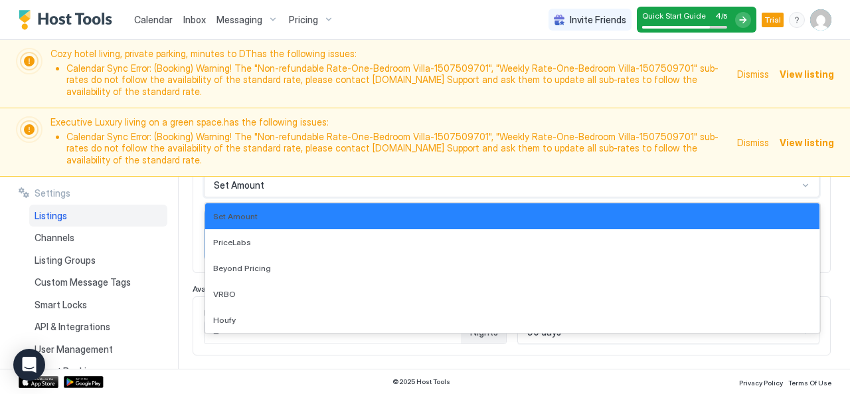
scroll to position [254, 0]
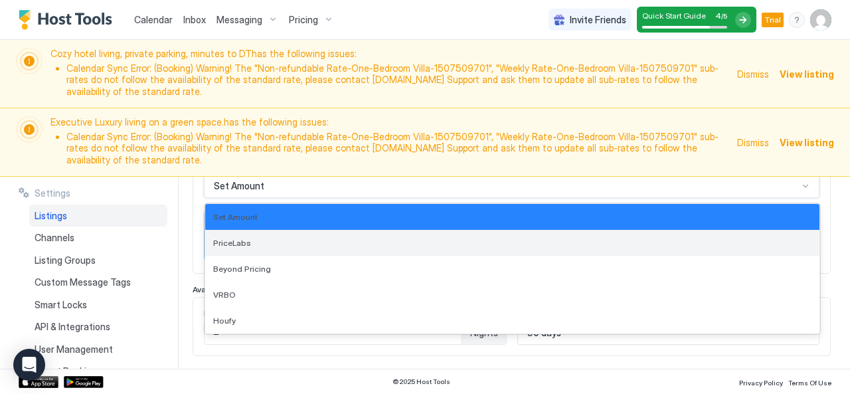
click at [295, 238] on div "PriceLabs" at bounding box center [512, 243] width 598 height 10
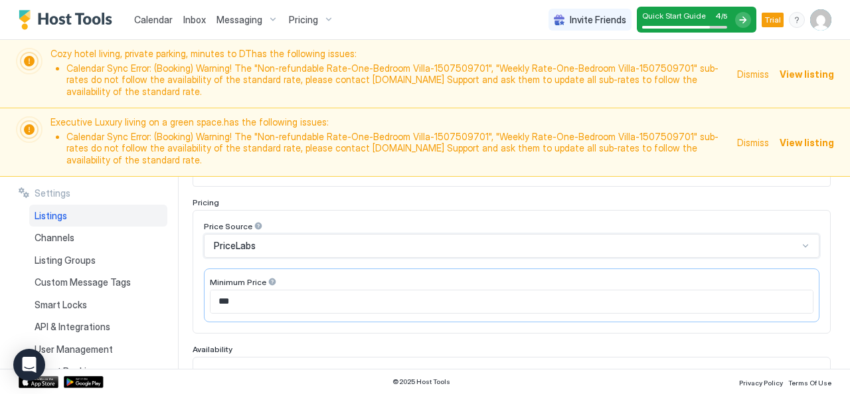
scroll to position [189, 0]
click at [309, 295] on input "***" at bounding box center [511, 306] width 602 height 23
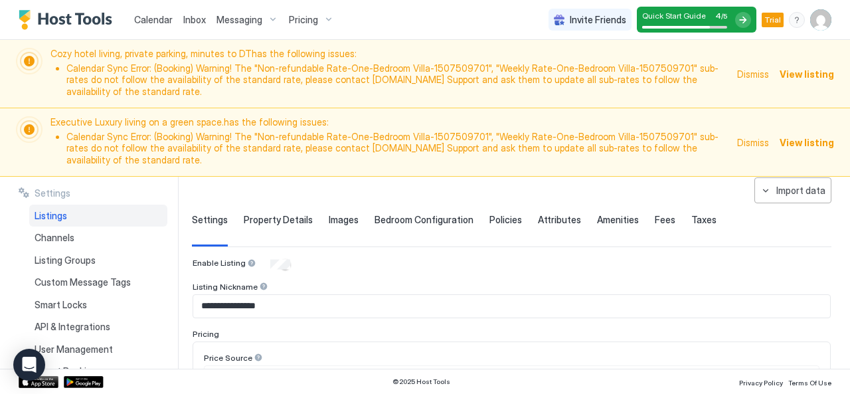
scroll to position [62, 0]
click at [489, 214] on span "Policies" at bounding box center [505, 220] width 33 height 12
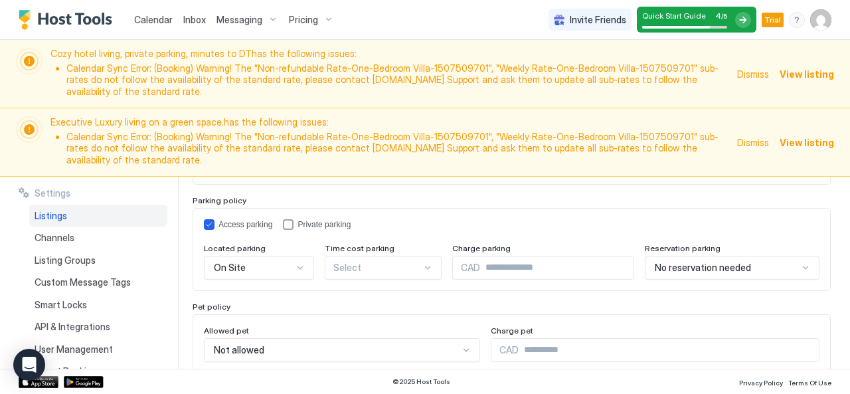
scroll to position [232, 0]
click at [290, 218] on div "privateParking" at bounding box center [288, 223] width 11 height 11
click at [290, 220] on icon "privateParking" at bounding box center [288, 224] width 8 height 8
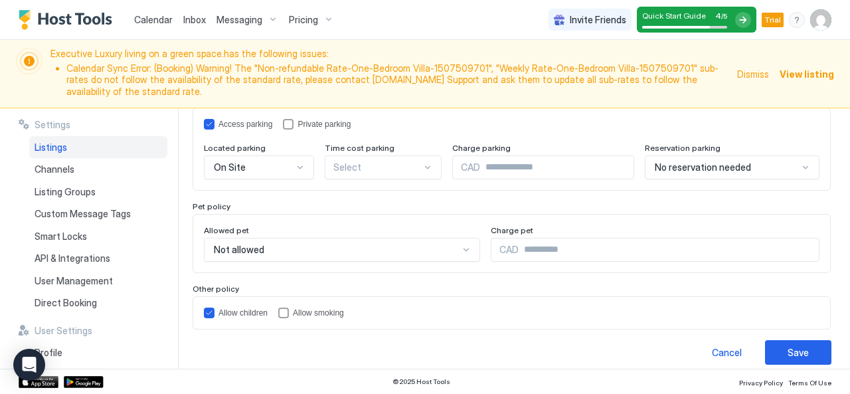
scroll to position [0, 0]
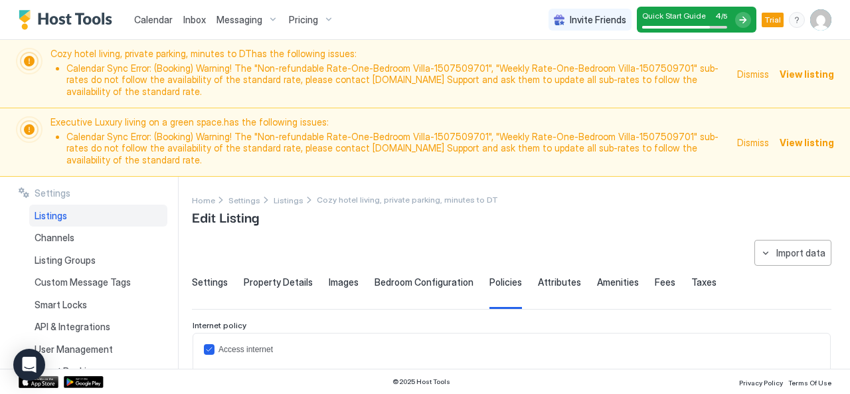
drag, startPoint x: 541, startPoint y: 202, endPoint x: 546, endPoint y: 256, distance: 54.6
click at [546, 256] on div "**********" at bounding box center [521, 273] width 658 height 192
click at [546, 276] on span "Attributes" at bounding box center [559, 282] width 43 height 12
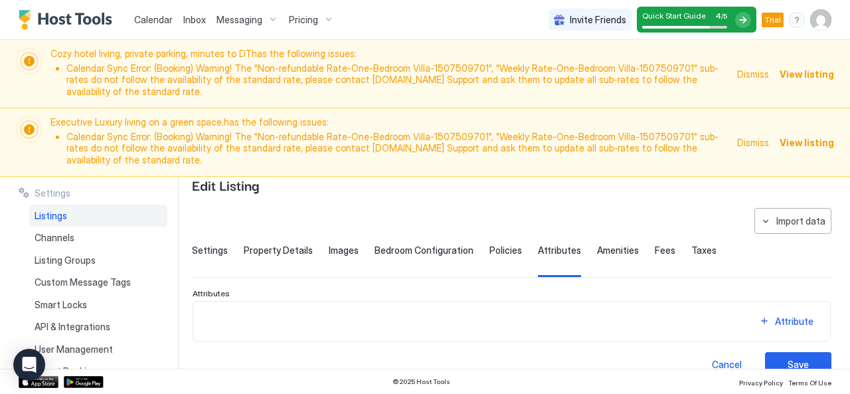
click at [604, 244] on span "Amenities" at bounding box center [618, 250] width 42 height 12
click at [655, 244] on span "Fees" at bounding box center [665, 250] width 21 height 12
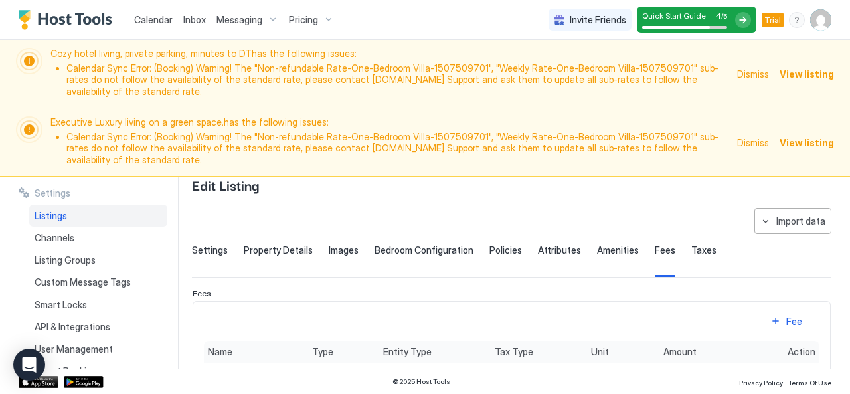
click at [602, 244] on span "Amenities" at bounding box center [618, 250] width 42 height 12
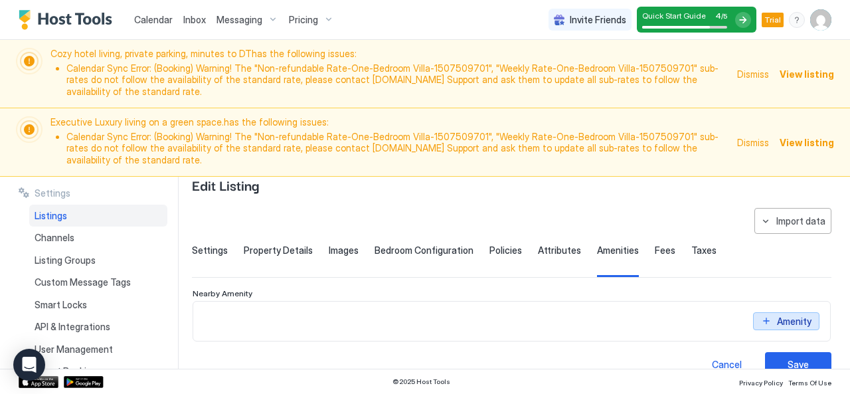
click at [777, 314] on div "Amenity" at bounding box center [794, 321] width 35 height 14
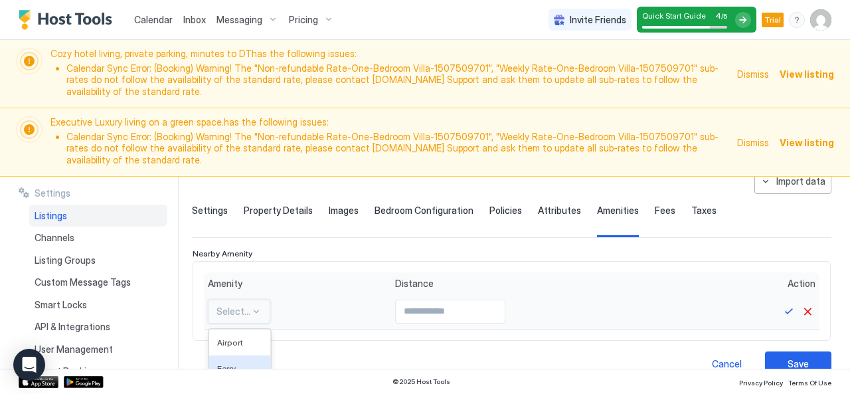
scroll to position [139, 0]
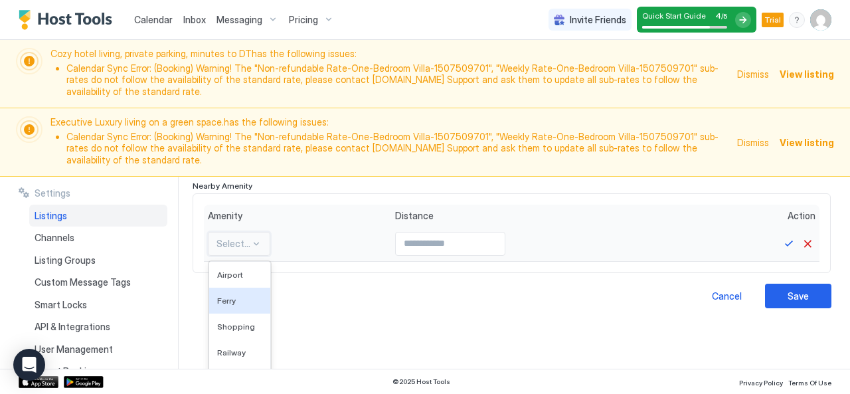
click at [256, 256] on div "5 results available. Use Up and Down to choose options, press Enter to select t…" at bounding box center [239, 244] width 62 height 24
click at [238, 321] on span "Shopping" at bounding box center [236, 326] width 38 height 10
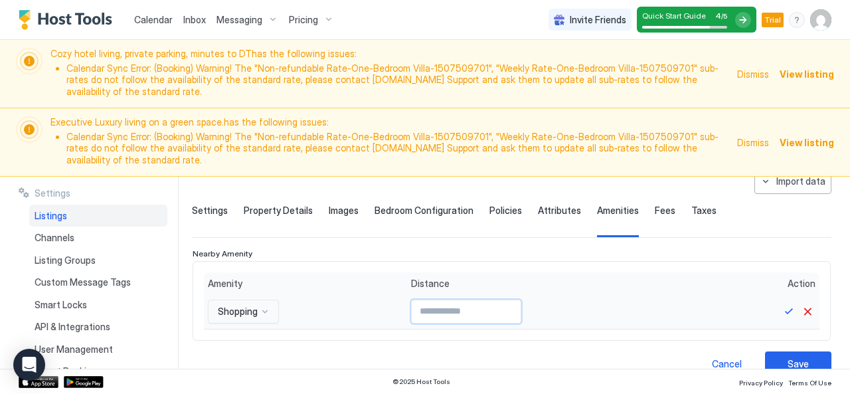
click at [420, 300] on input "Input Field" at bounding box center [466, 311] width 109 height 23
click at [413, 300] on input "Input Field" at bounding box center [466, 311] width 109 height 23
click at [799, 303] on button "Cancel" at bounding box center [807, 311] width 16 height 16
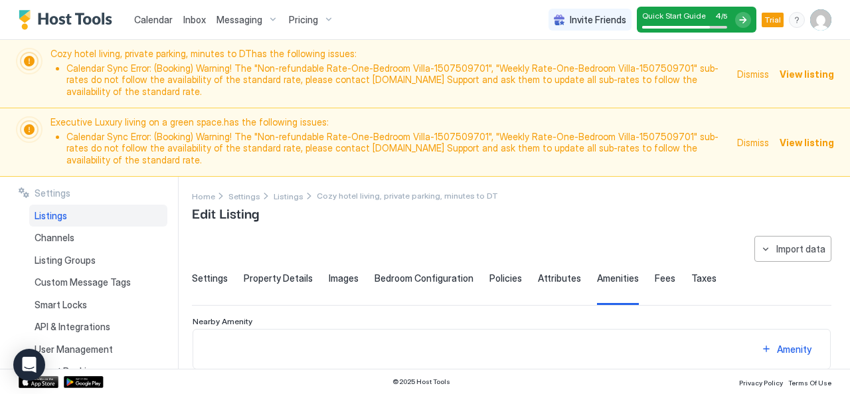
scroll to position [5, 0]
click at [655, 272] on span "Fees" at bounding box center [665, 278] width 21 height 12
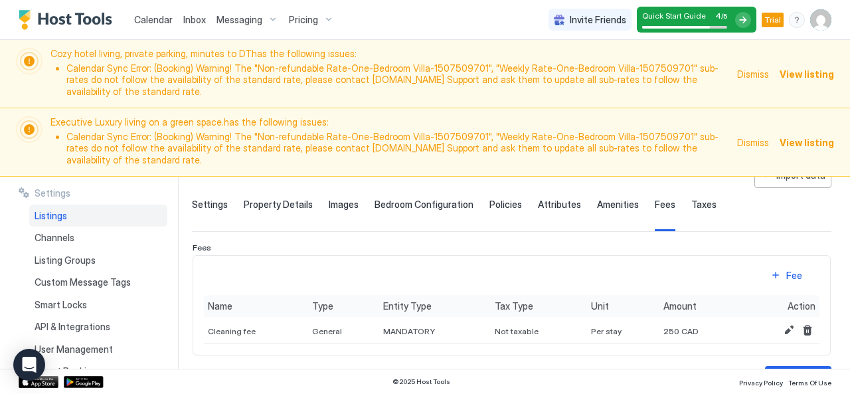
scroll to position [92, 0]
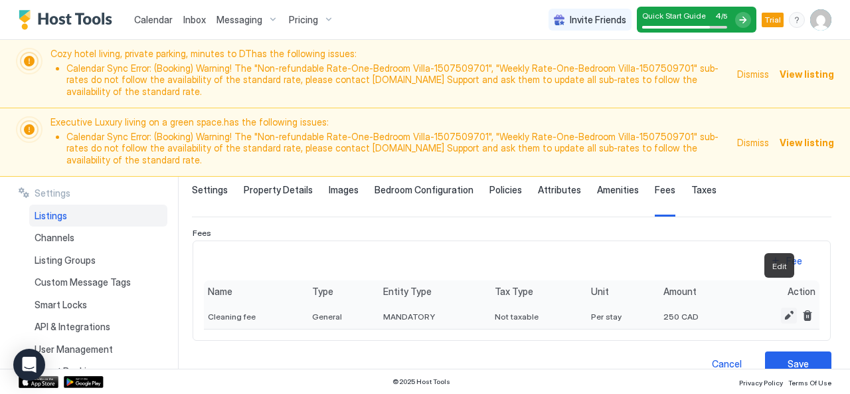
click at [781, 307] on button "Edit" at bounding box center [789, 315] width 16 height 16
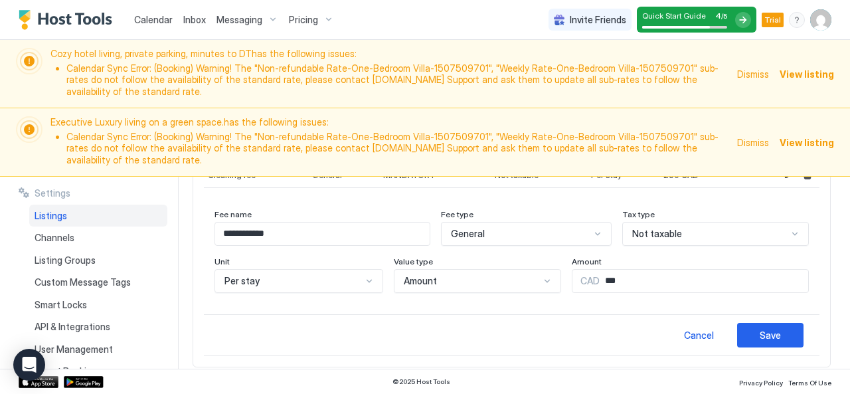
scroll to position [209, 0]
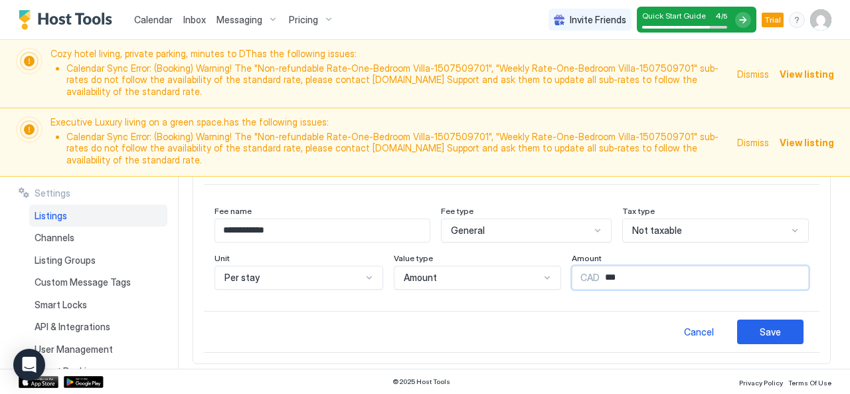
click at [618, 266] on input "***" at bounding box center [704, 277] width 209 height 23
type input "***"
click at [760, 325] on div "Save" at bounding box center [770, 332] width 21 height 14
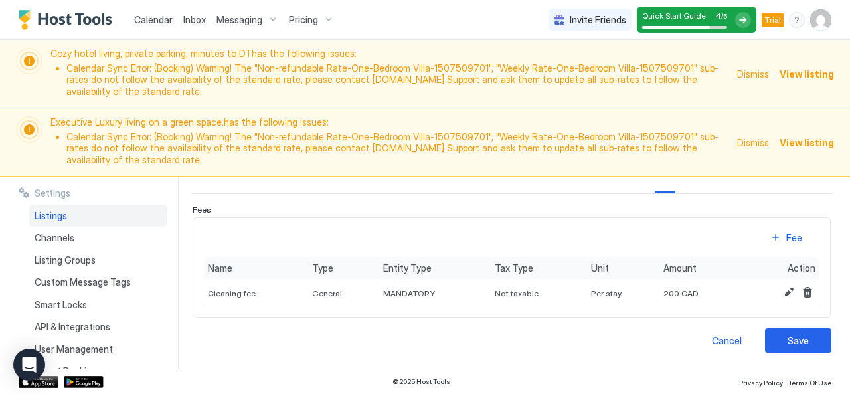
scroll to position [92, 0]
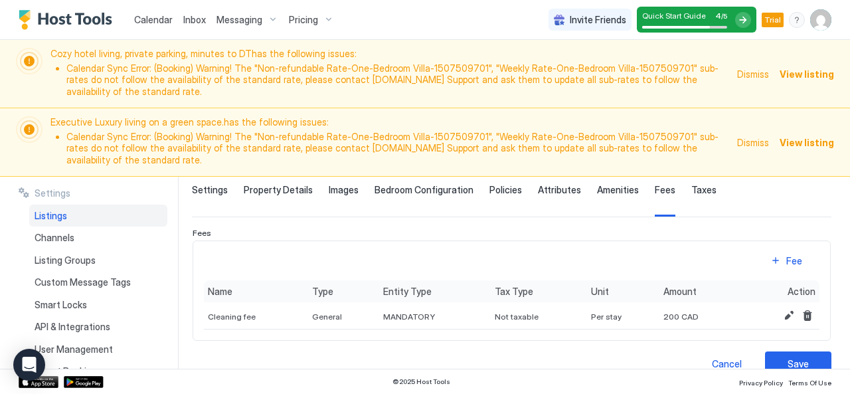
click at [691, 184] on span "Taxes" at bounding box center [703, 190] width 25 height 12
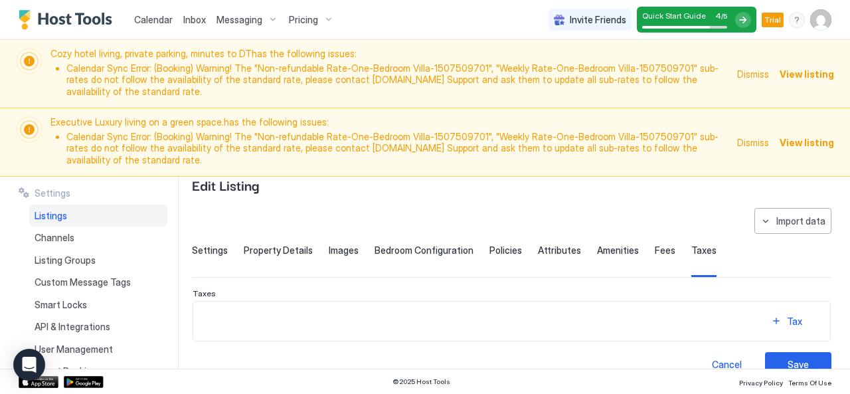
click at [206, 244] on span "Settings" at bounding box center [210, 250] width 36 height 12
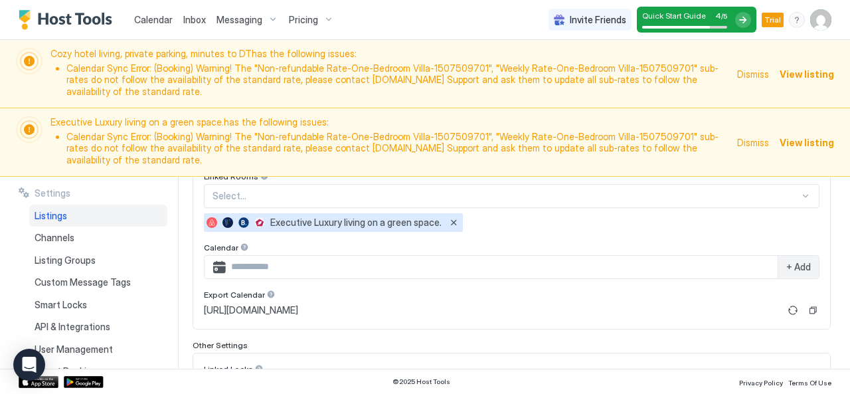
scroll to position [567, 0]
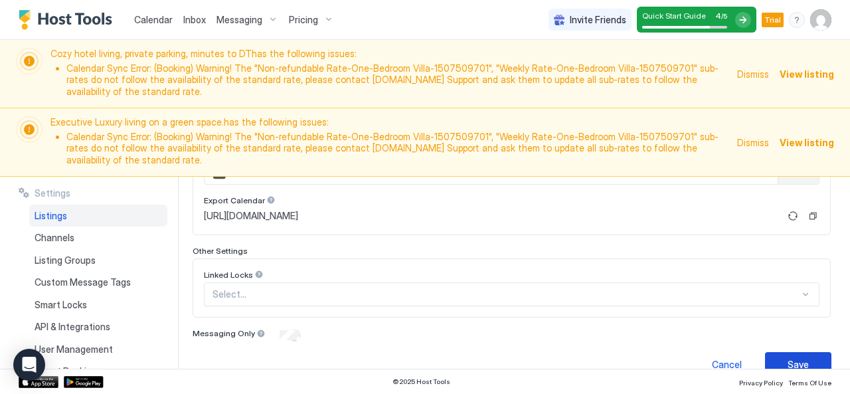
click at [793, 357] on div "Save" at bounding box center [798, 364] width 21 height 14
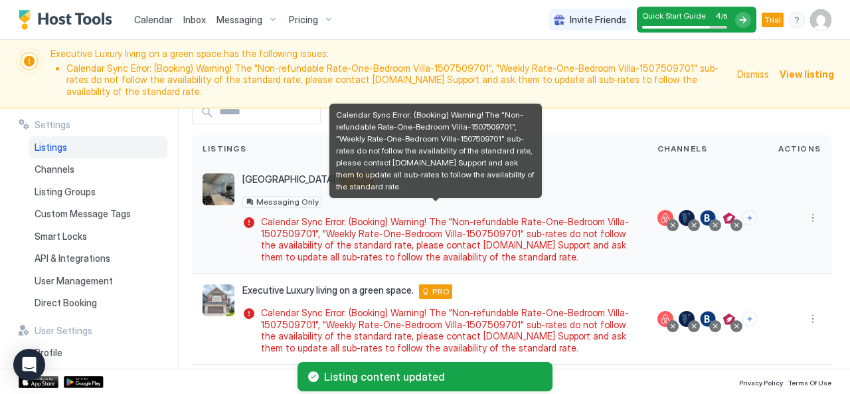
scroll to position [17, 0]
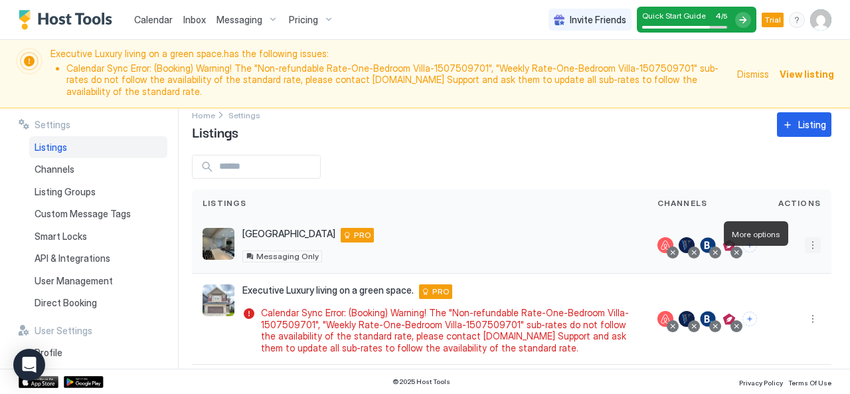
click at [805, 237] on button "More options" at bounding box center [813, 245] width 16 height 16
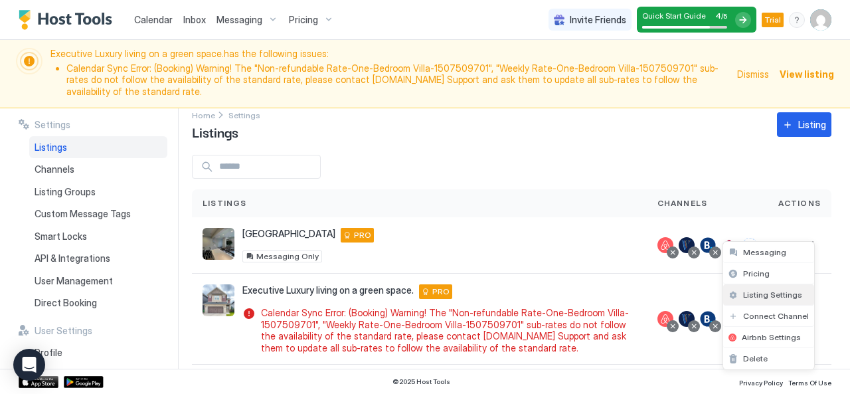
click at [763, 292] on span "Listing Settings" at bounding box center [772, 295] width 59 height 10
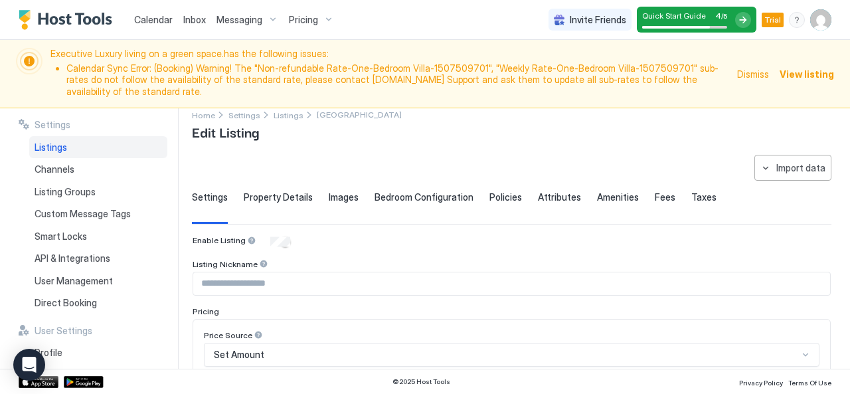
type input "**********"
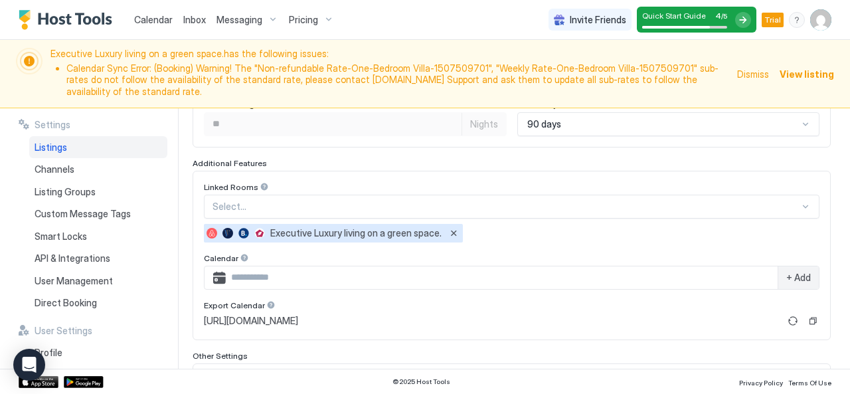
scroll to position [511, 0]
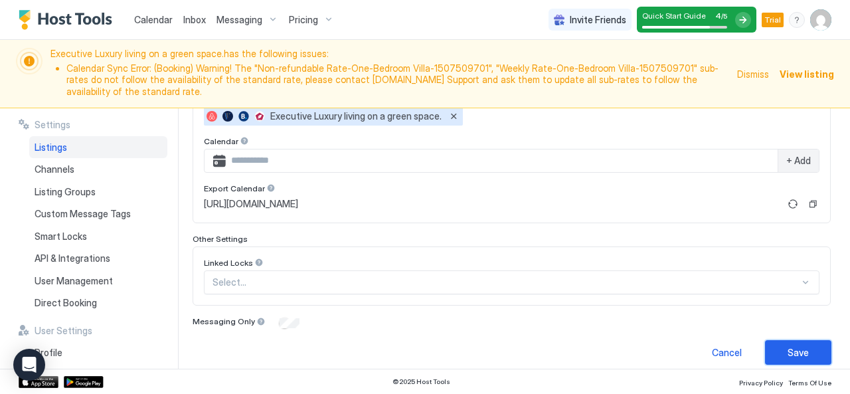
click at [788, 345] on div "Save" at bounding box center [798, 352] width 21 height 14
